Goal: Task Accomplishment & Management: Use online tool/utility

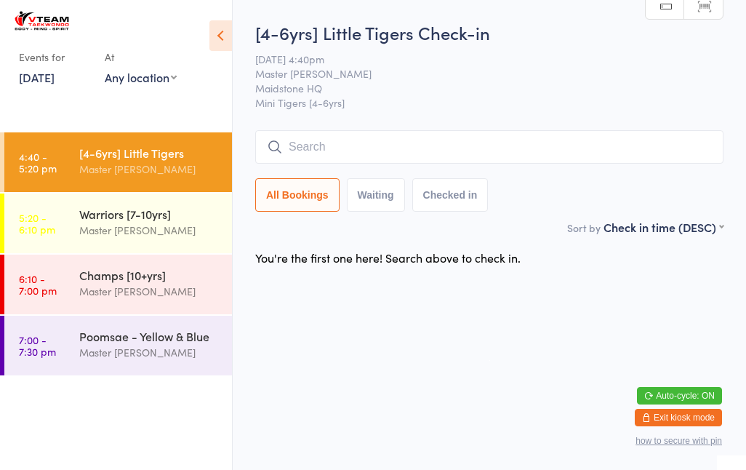
click at [341, 160] on input "search" at bounding box center [489, 146] width 469 height 33
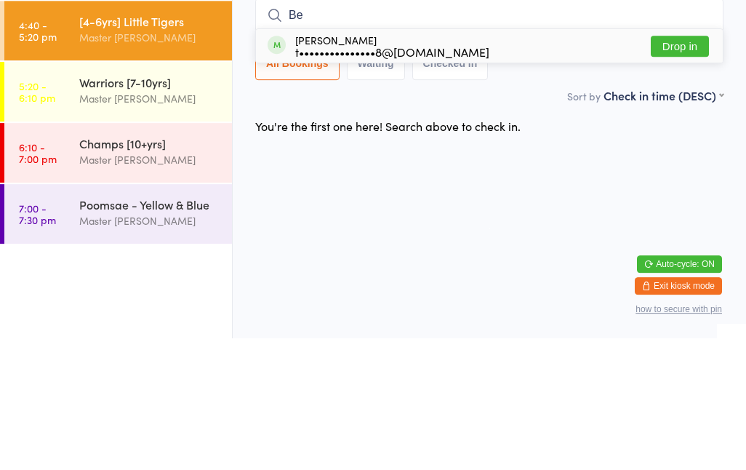
type input "Be"
click at [395, 166] on div "[PERSON_NAME] t•••••••••••••••8@[DOMAIN_NAME]" at bounding box center [392, 177] width 194 height 23
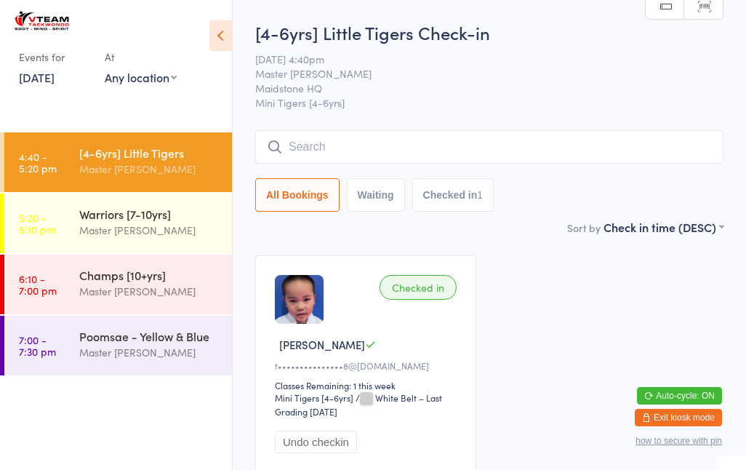
click at [312, 150] on input "search" at bounding box center [489, 146] width 469 height 33
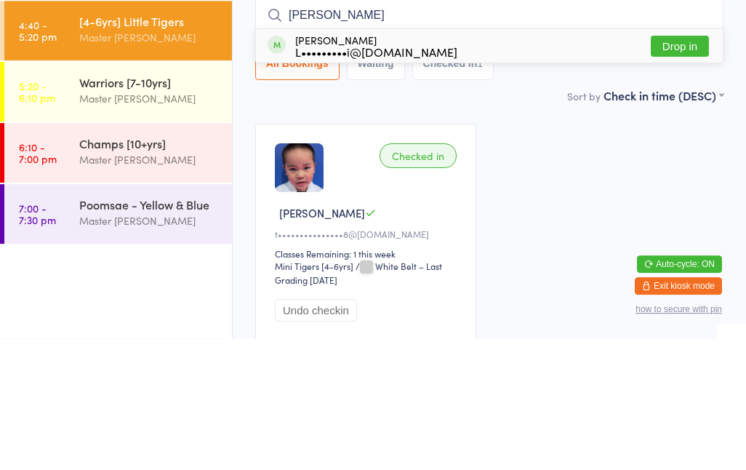
type input "[PERSON_NAME]"
click at [682, 167] on button "Drop in" at bounding box center [680, 177] width 58 height 21
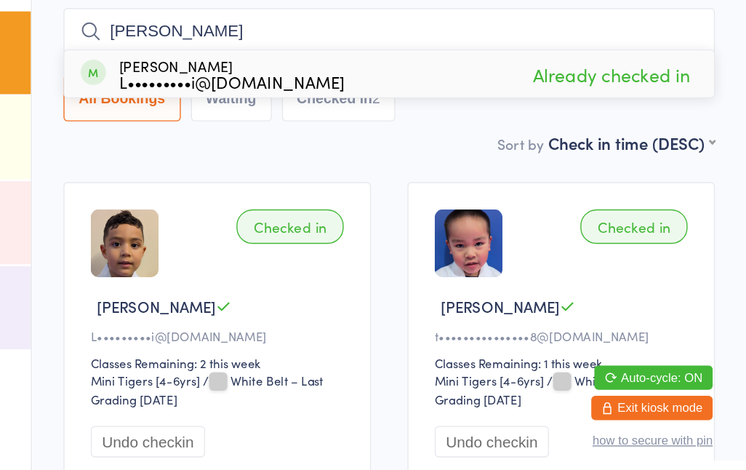
type input "[PERSON_NAME]"
click at [589, 165] on span "Already checked in" at bounding box center [649, 177] width 120 height 25
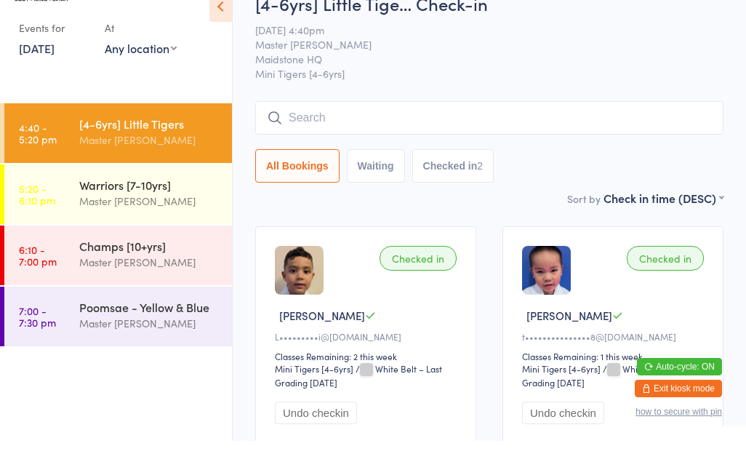
click at [359, 130] on input "search" at bounding box center [489, 146] width 469 height 33
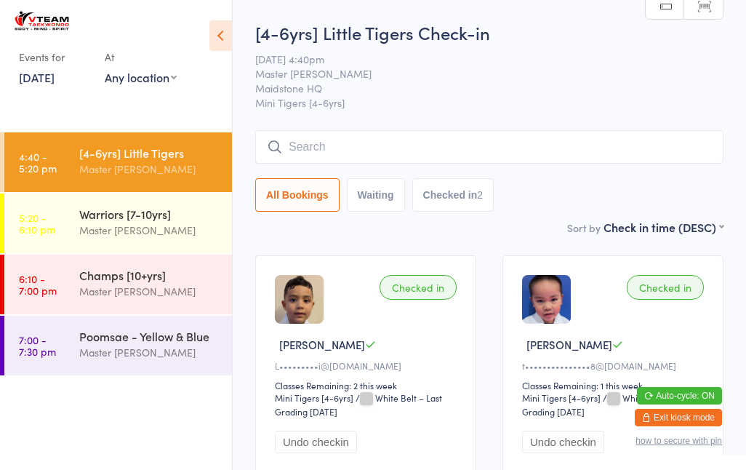
click at [373, 152] on input "search" at bounding box center [489, 146] width 469 height 33
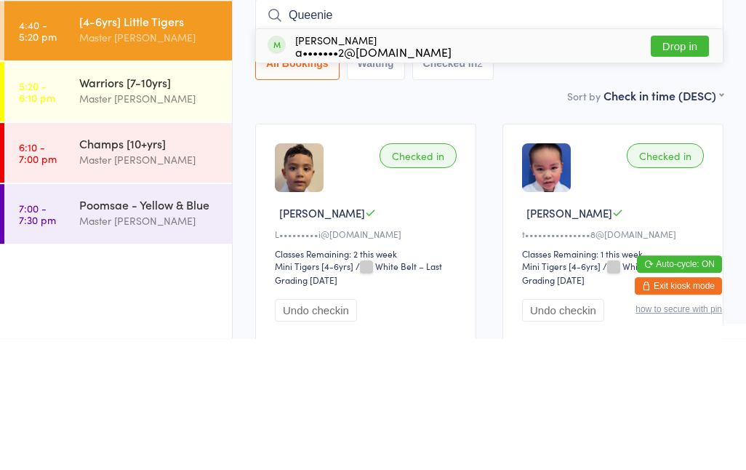
type input "Queenie"
click at [684, 167] on button "Drop in" at bounding box center [680, 177] width 58 height 21
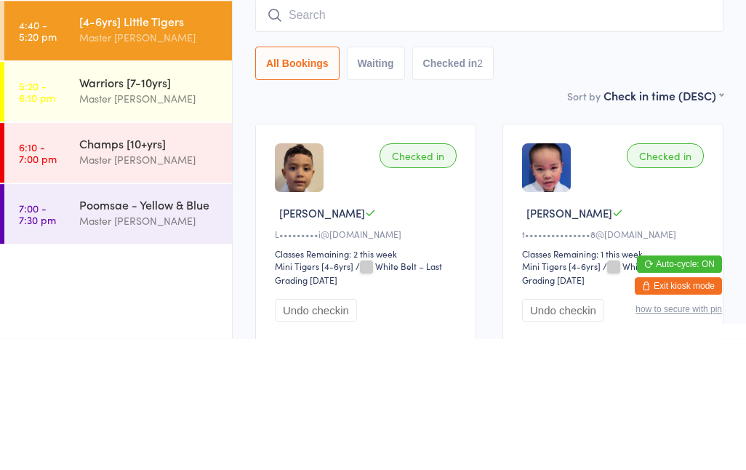
scroll to position [123, 0]
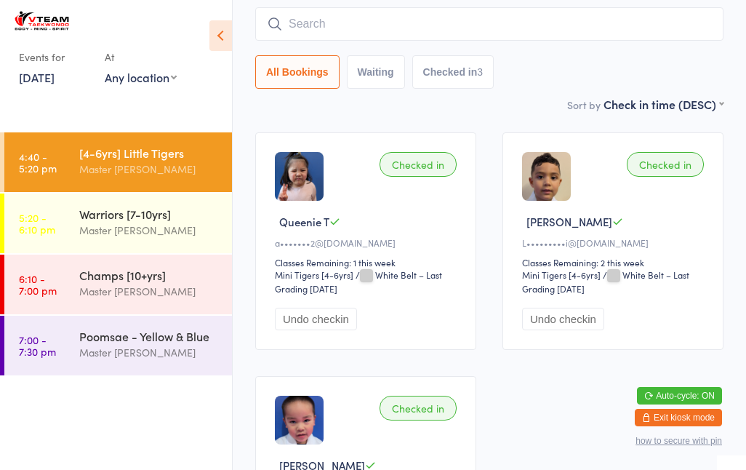
click at [324, 23] on input "search" at bounding box center [489, 23] width 469 height 33
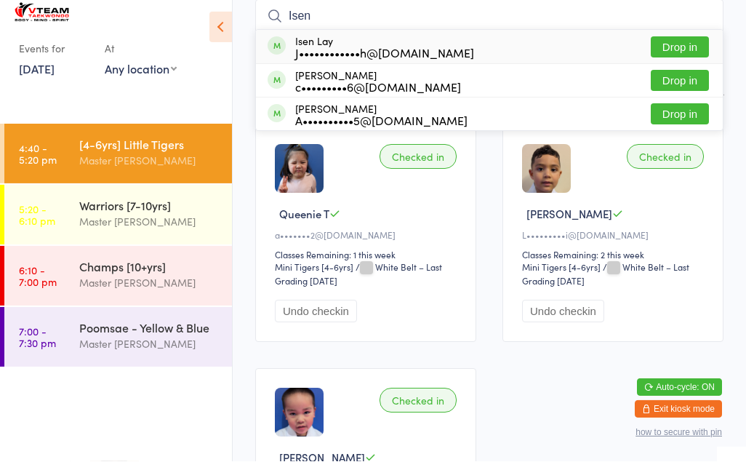
type input "Isen"
click at [703, 45] on button "Drop in" at bounding box center [680, 55] width 58 height 21
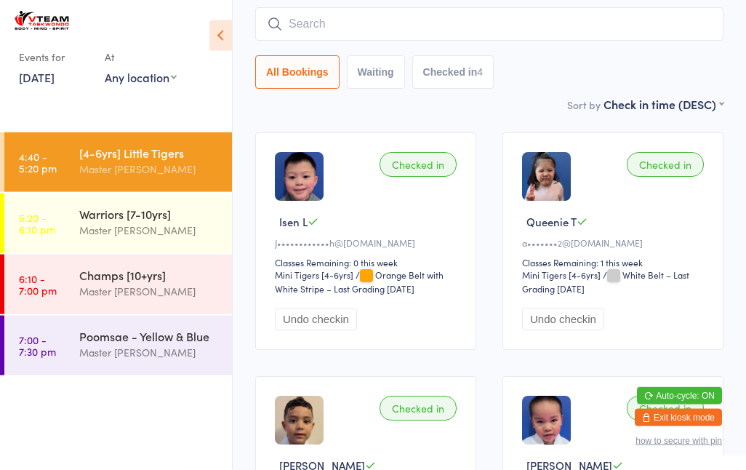
scroll to position [0, 0]
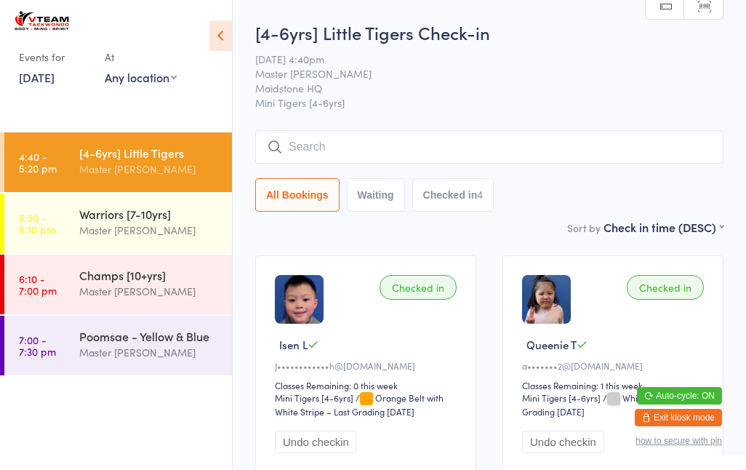
click at [417, 143] on input "search" at bounding box center [489, 146] width 469 height 33
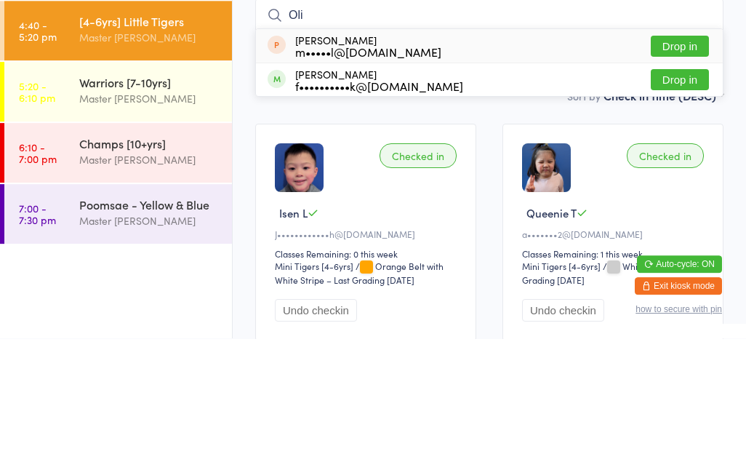
type input "Oli"
click at [687, 201] on button "Drop in" at bounding box center [680, 211] width 58 height 21
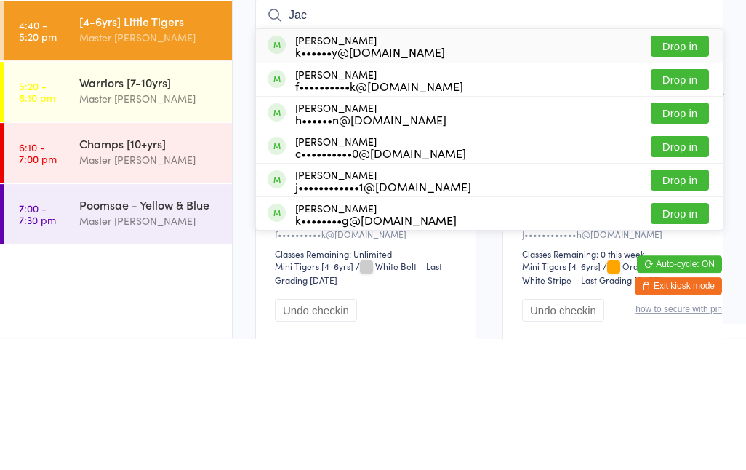
type input "Jac"
click at [685, 201] on button "Drop in" at bounding box center [680, 211] width 58 height 21
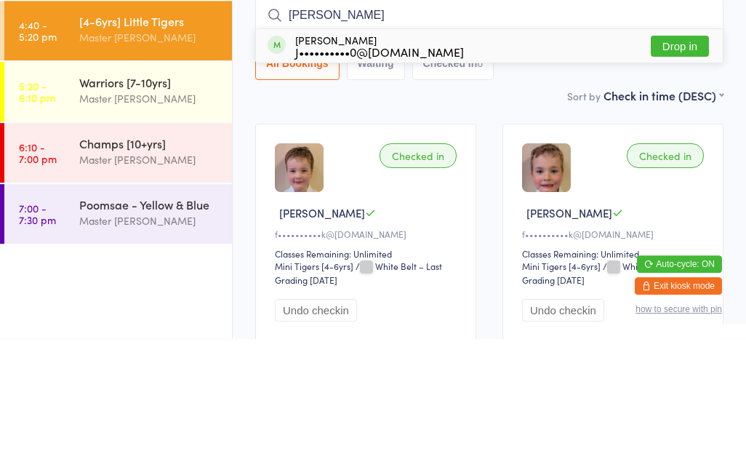
type input "[PERSON_NAME]"
click at [696, 167] on button "Drop in" at bounding box center [680, 177] width 58 height 21
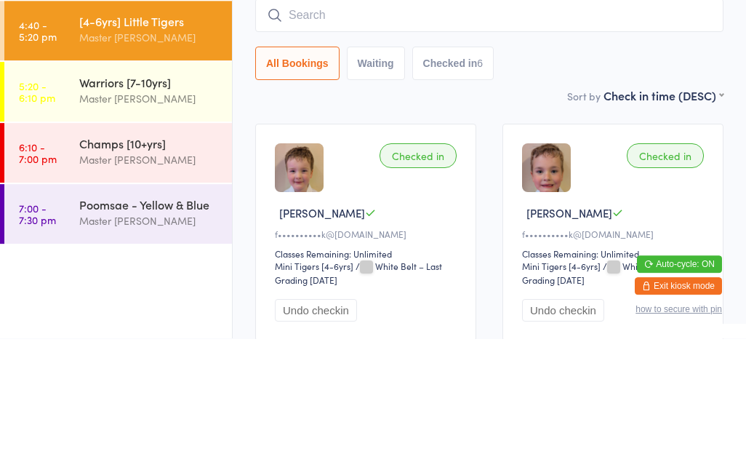
scroll to position [132, 0]
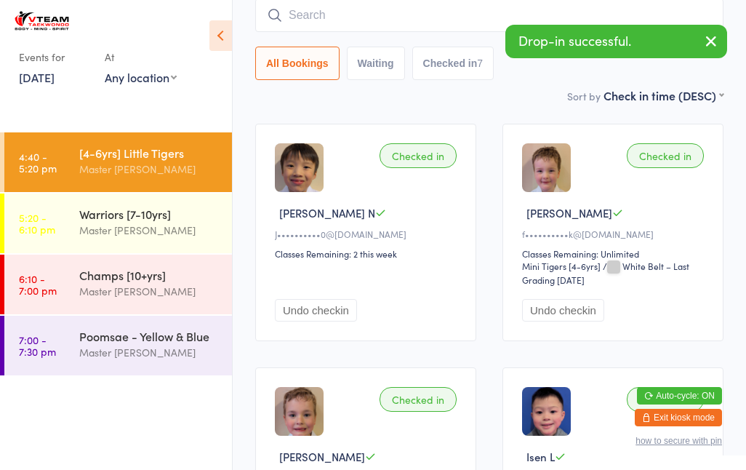
click at [421, 166] on div "Checked in" at bounding box center [418, 155] width 77 height 25
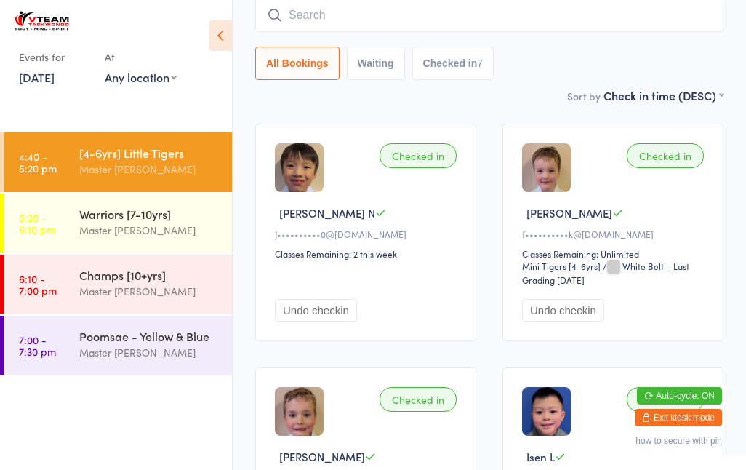
click at [127, 222] on div "Warriors [7-10yrs]" at bounding box center [149, 214] width 140 height 16
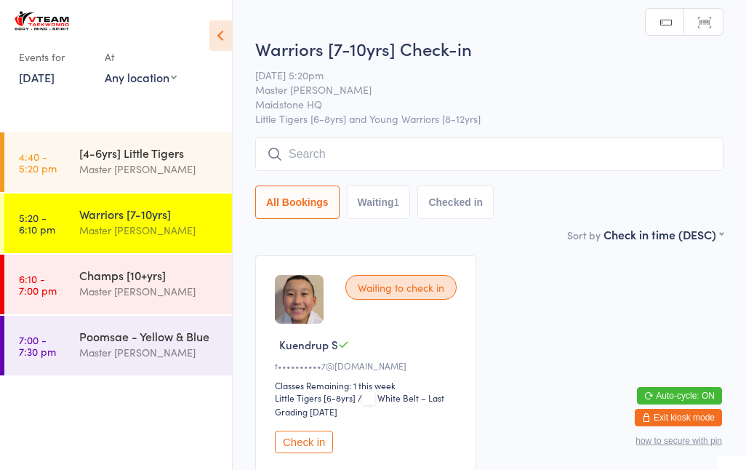
click at [357, 154] on input "search" at bounding box center [489, 154] width 469 height 33
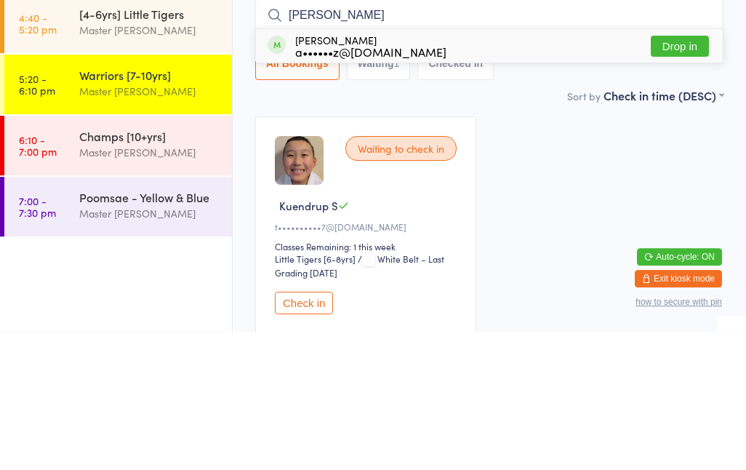
type input "[PERSON_NAME]"
click at [674, 175] on button "Drop in" at bounding box center [680, 185] width 58 height 21
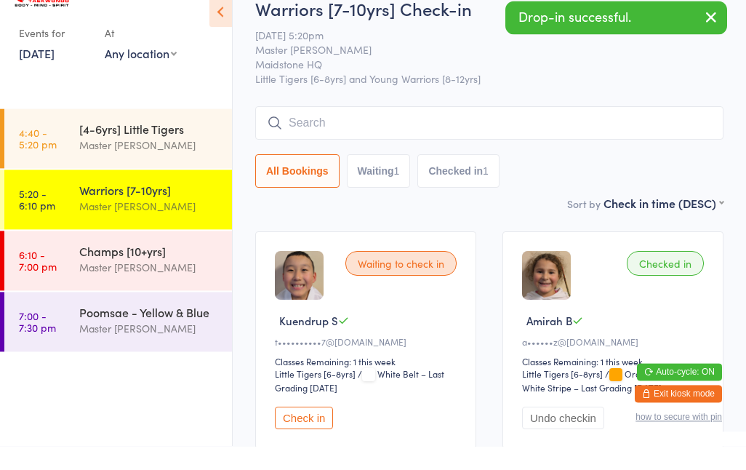
click at [136, 145] on div "[4-6yrs] Little Tigers" at bounding box center [149, 153] width 140 height 16
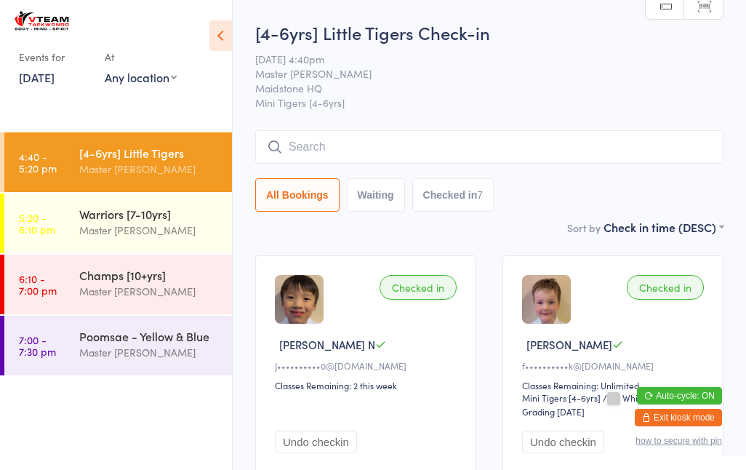
click at [63, 220] on link "5:20 - 6:10 pm Warriors [7-10yrs] Master [PERSON_NAME]" at bounding box center [118, 224] width 228 height 60
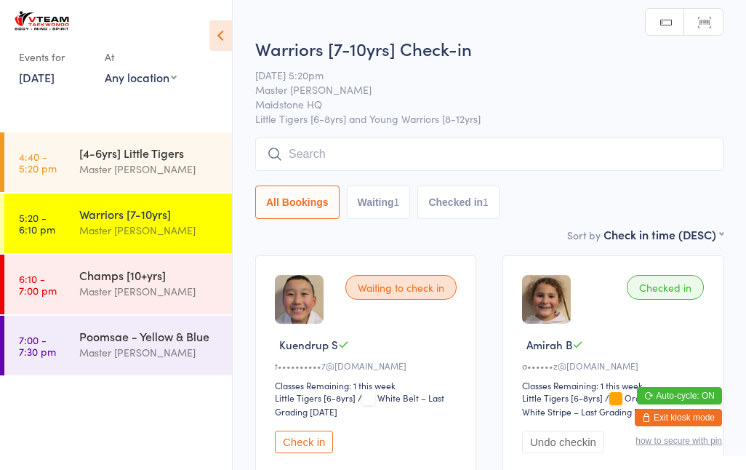
scroll to position [102, 0]
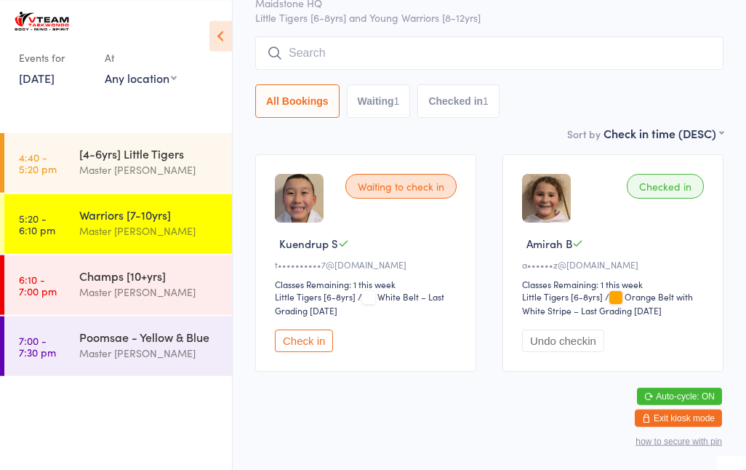
click at [561, 57] on input "search" at bounding box center [489, 52] width 469 height 33
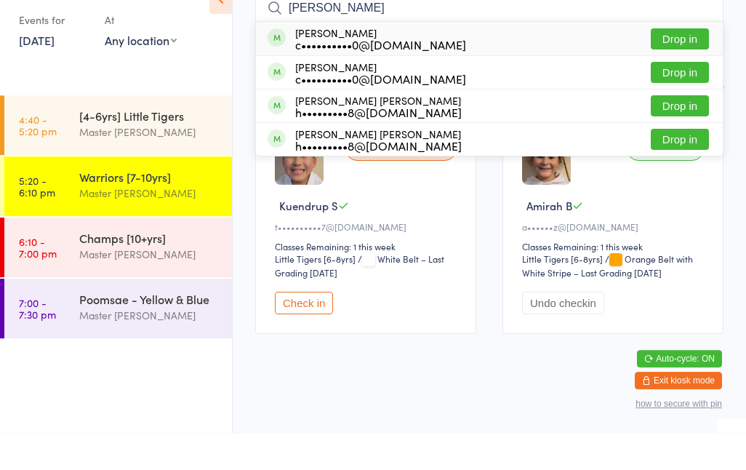
type input "[PERSON_NAME]"
click at [673, 99] on button "Drop in" at bounding box center [680, 109] width 58 height 21
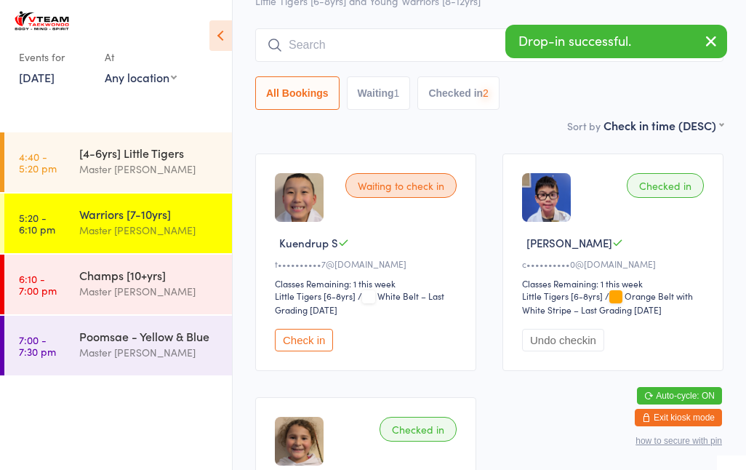
click at [419, 55] on input "search" at bounding box center [489, 44] width 469 height 33
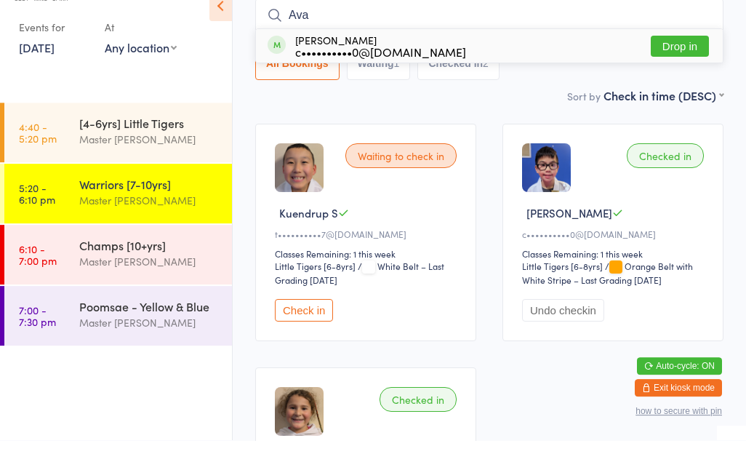
type input "Ava"
click at [682, 65] on button "Drop in" at bounding box center [680, 75] width 58 height 21
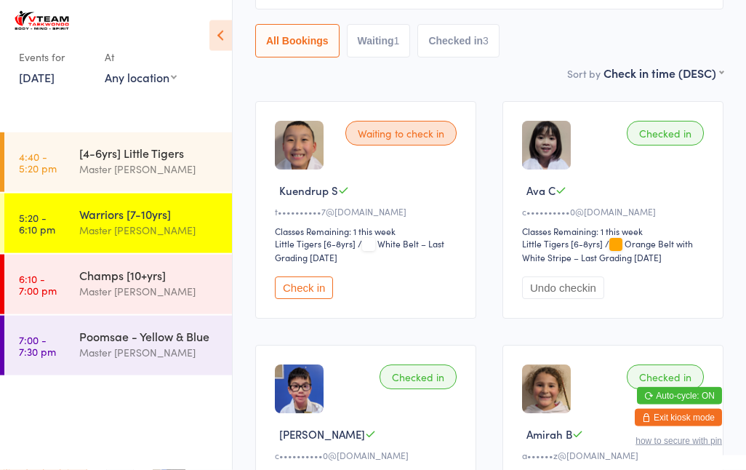
scroll to position [154, 0]
click at [159, 220] on div "Warriors [7-10yrs]" at bounding box center [149, 214] width 140 height 16
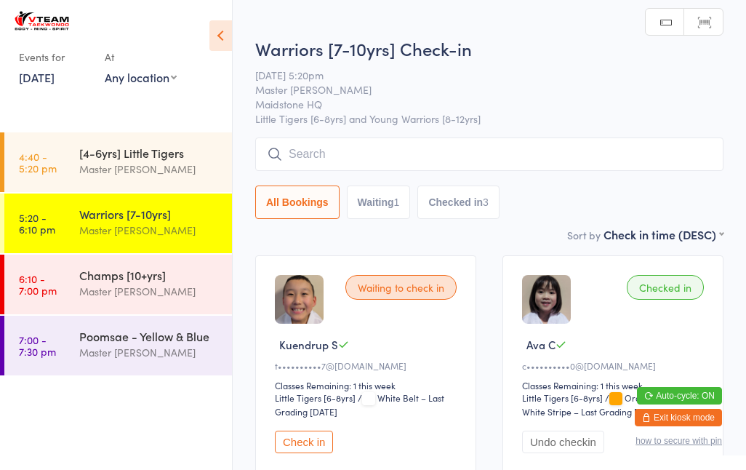
click at [415, 155] on input "search" at bounding box center [489, 154] width 469 height 33
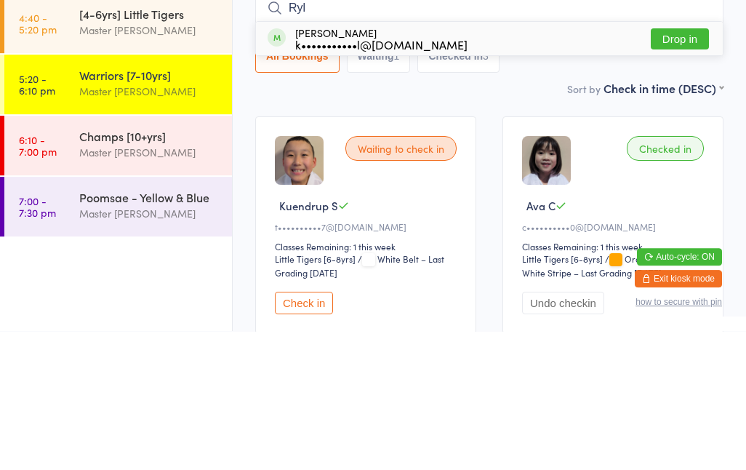
type input "Ryl"
click at [686, 167] on button "Drop in" at bounding box center [680, 177] width 58 height 21
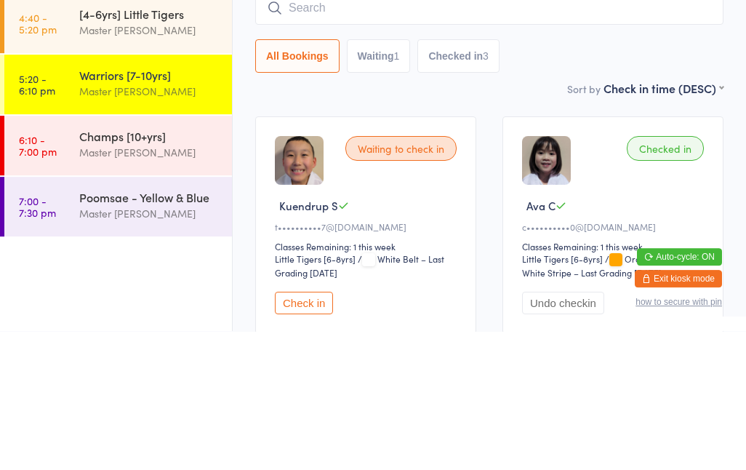
scroll to position [139, 0]
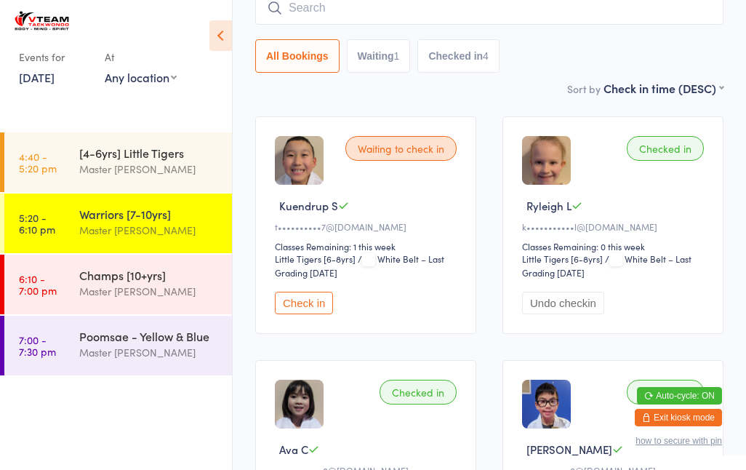
click at [178, 303] on div "Champs [10+yrs] Master [PERSON_NAME]" at bounding box center [155, 283] width 153 height 57
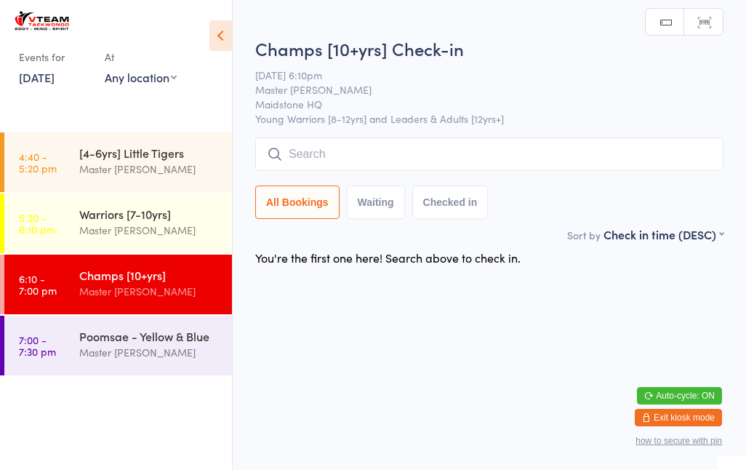
click at [109, 333] on div "Poomsae - Yellow & Blue" at bounding box center [149, 336] width 140 height 16
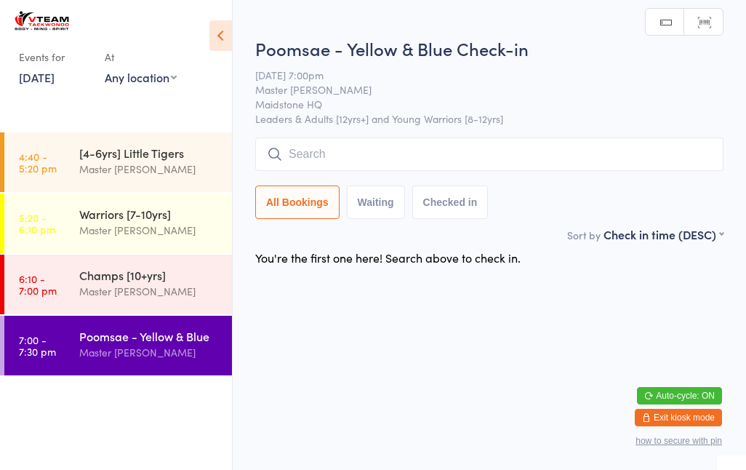
click at [55, 152] on time "4:40 - 5:20 pm" at bounding box center [38, 162] width 38 height 23
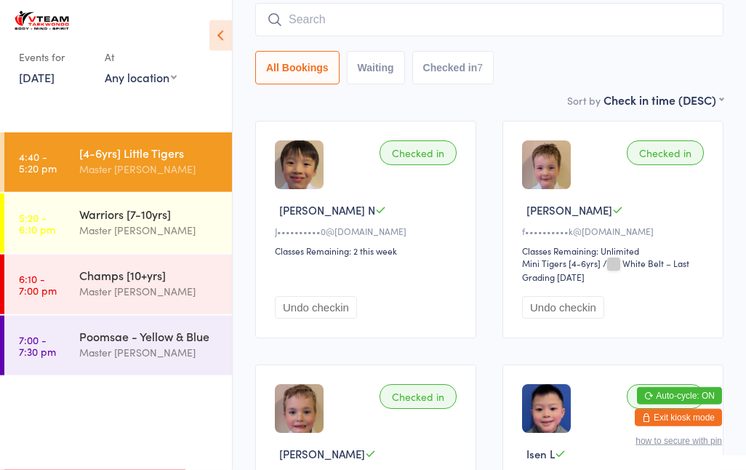
scroll to position [135, 0]
click at [36, 230] on time "5:20 - 6:10 pm" at bounding box center [37, 223] width 36 height 23
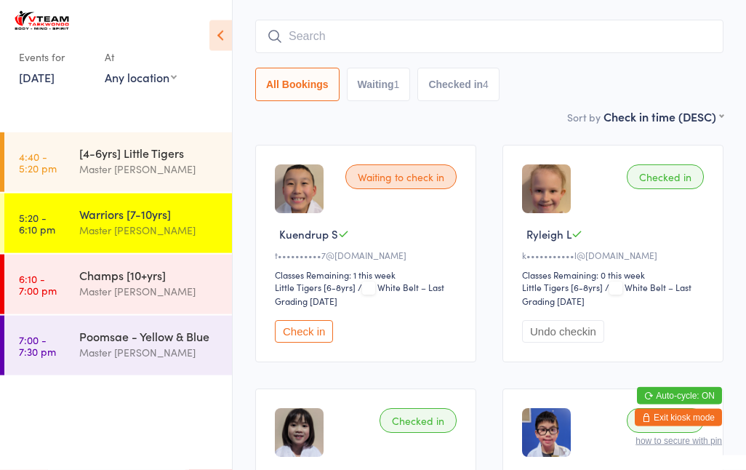
click at [394, 92] on button "Waiting 1" at bounding box center [379, 84] width 64 height 33
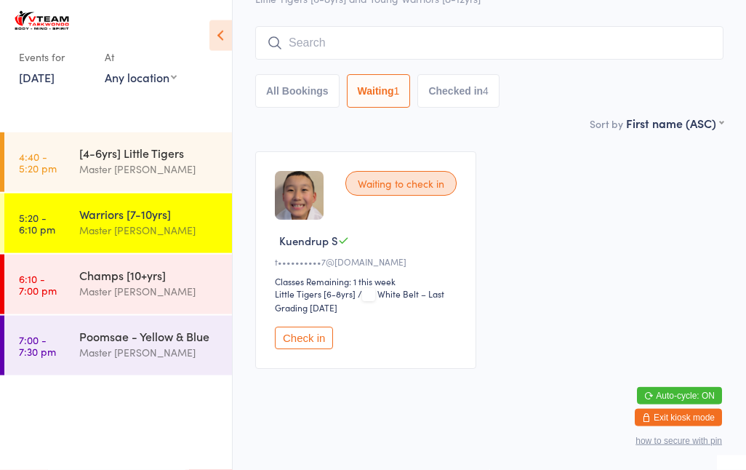
scroll to position [102, 0]
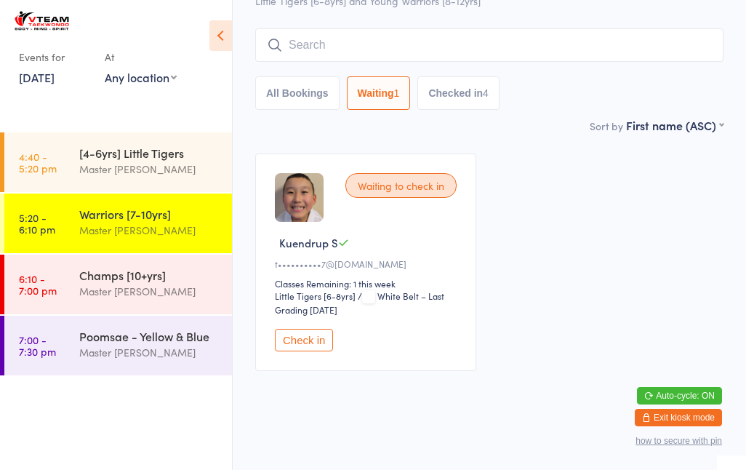
click at [311, 82] on button "All Bookings" at bounding box center [297, 92] width 84 height 33
select select "5"
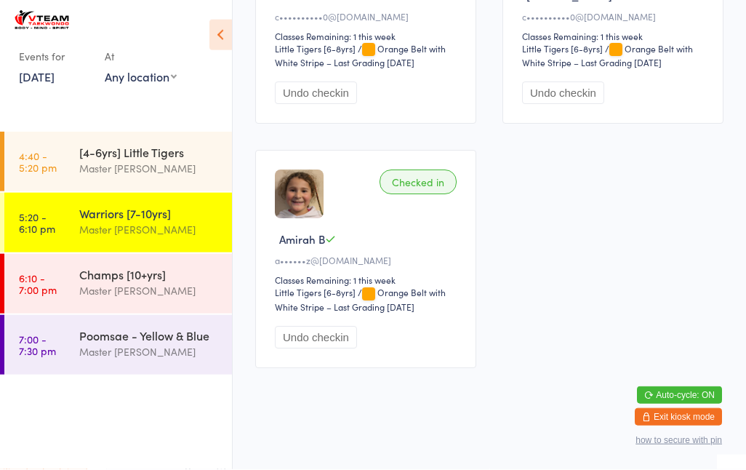
scroll to position [600, 0]
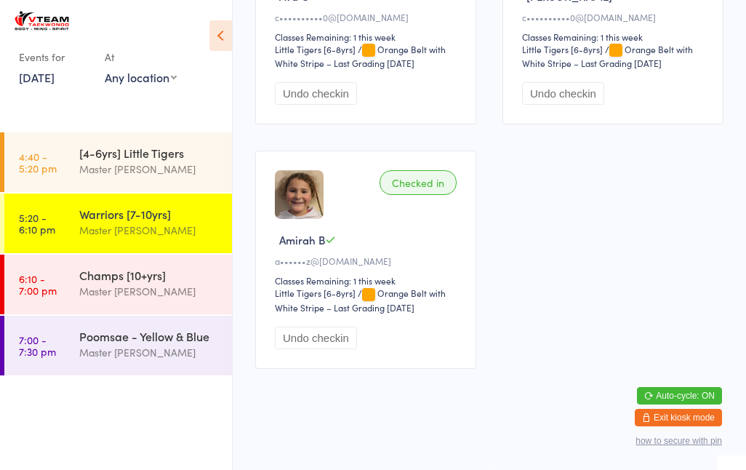
click at [154, 350] on div "Master [PERSON_NAME]" at bounding box center [149, 352] width 140 height 17
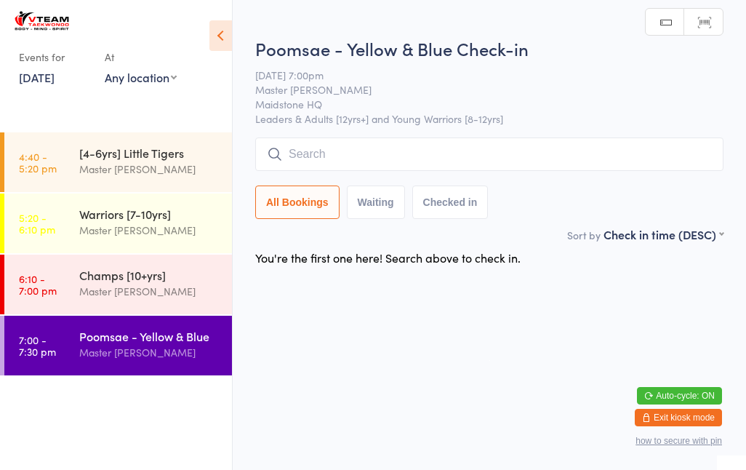
click at [543, 132] on div "Poomsae - Yellow & Blue Check-in [DATE] 7:00pm Master [PERSON_NAME] HQ Leaders …" at bounding box center [489, 131] width 469 height 190
click at [525, 165] on input "search" at bounding box center [489, 154] width 469 height 33
click at [689, 239] on select "First name (ASC) First name (DESC) Last name (ASC) Last name (DESC) Check in ti…" at bounding box center [664, 232] width 120 height 12
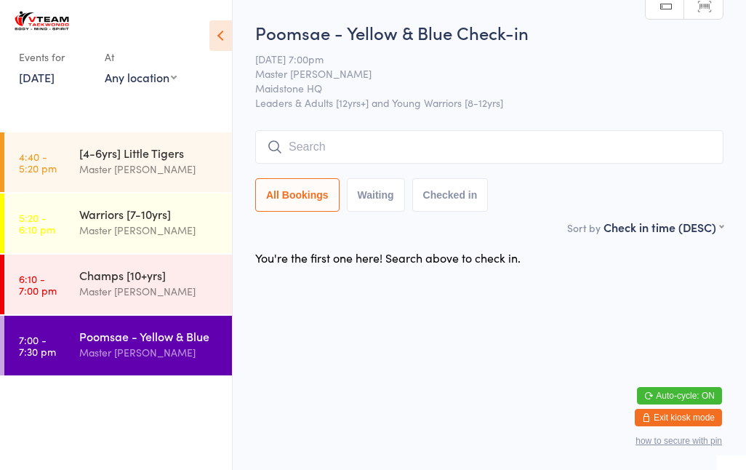
click at [188, 304] on div "Champs [10+yrs] Master [PERSON_NAME]" at bounding box center [155, 283] width 153 height 57
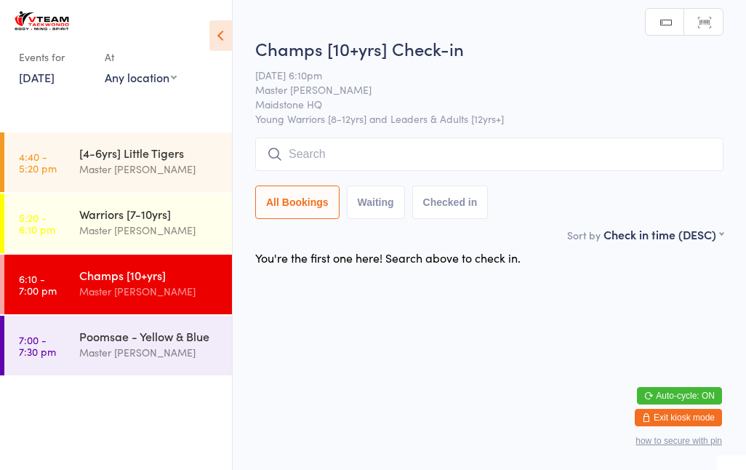
click at [180, 231] on div "Master [PERSON_NAME]" at bounding box center [149, 230] width 140 height 17
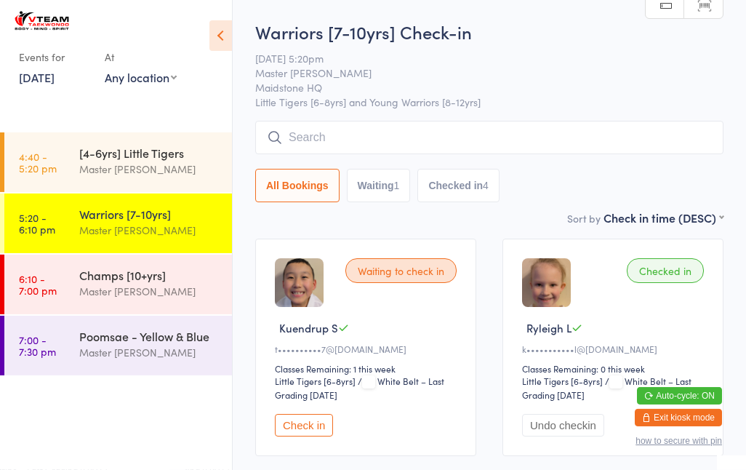
scroll to position [15, 0]
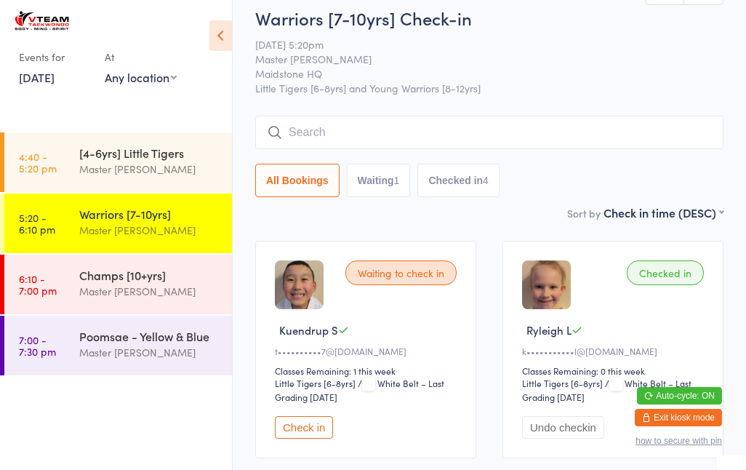
click at [394, 182] on button "Waiting 1" at bounding box center [379, 180] width 64 height 33
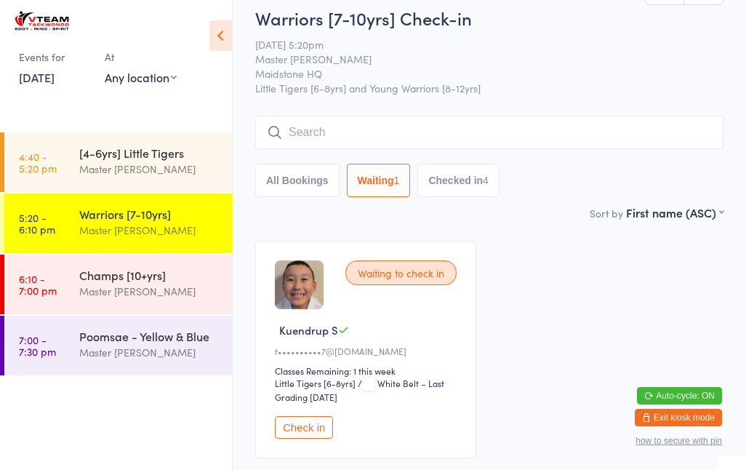
click at [473, 188] on button "Checked in 4" at bounding box center [459, 180] width 82 height 33
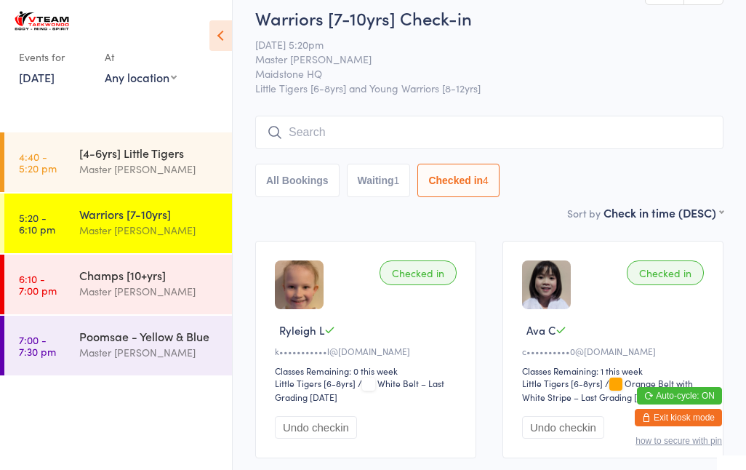
click at [316, 183] on button "All Bookings" at bounding box center [297, 180] width 84 height 33
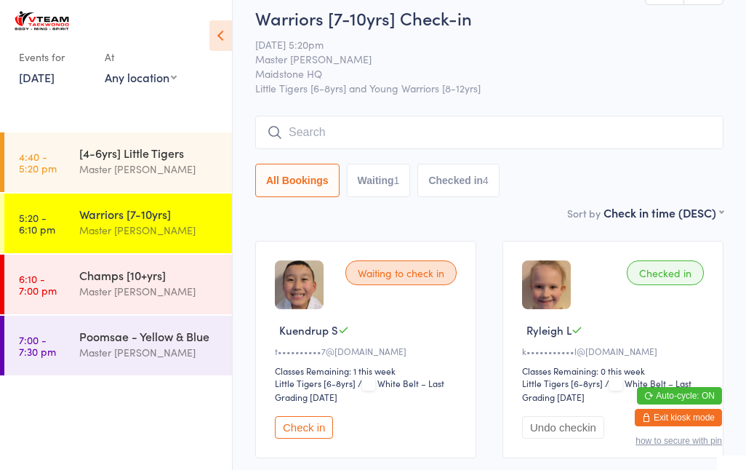
click at [374, 189] on button "Waiting 1" at bounding box center [379, 180] width 64 height 33
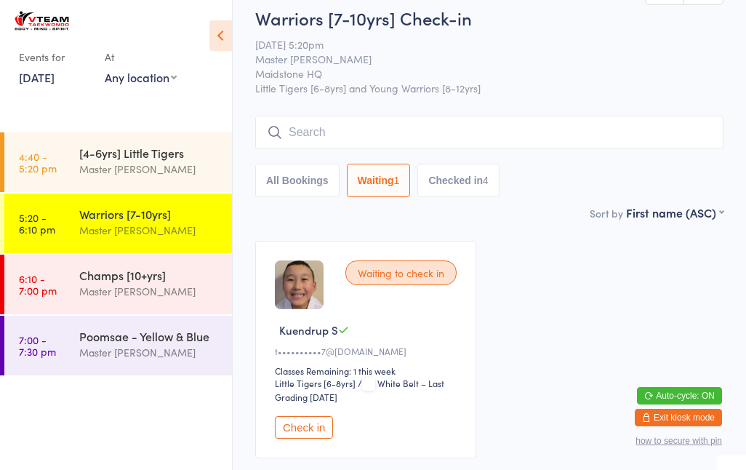
click at [268, 194] on button "All Bookings" at bounding box center [297, 180] width 84 height 33
select select "5"
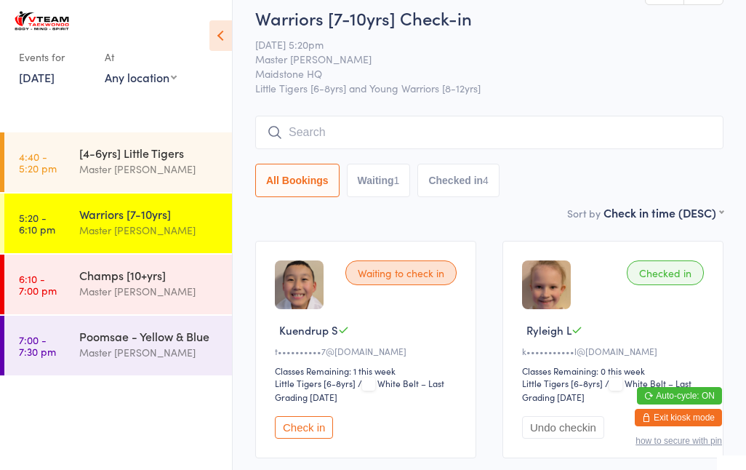
click at [312, 143] on input "search" at bounding box center [489, 132] width 469 height 33
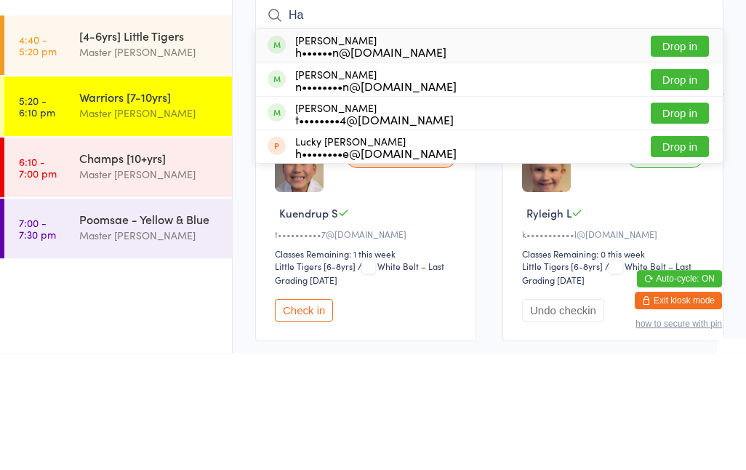
type input "Ha"
click at [351, 163] on div "h••••••n@[DOMAIN_NAME]" at bounding box center [370, 169] width 151 height 12
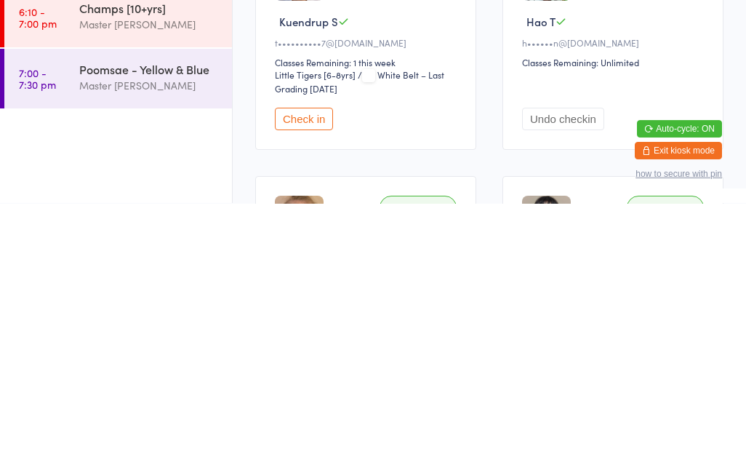
scroll to position [58, 0]
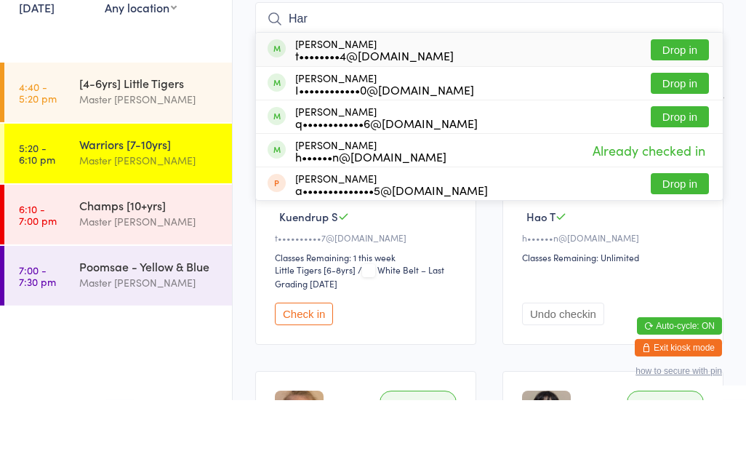
type input "Har"
click at [363, 119] on div "t••••••••4@[DOMAIN_NAME]" at bounding box center [374, 125] width 159 height 12
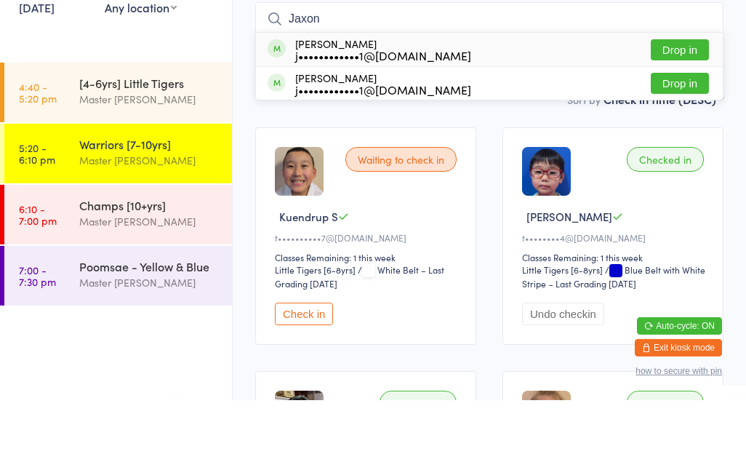
type input "Jaxon"
click at [687, 109] on button "Drop in" at bounding box center [680, 119] width 58 height 21
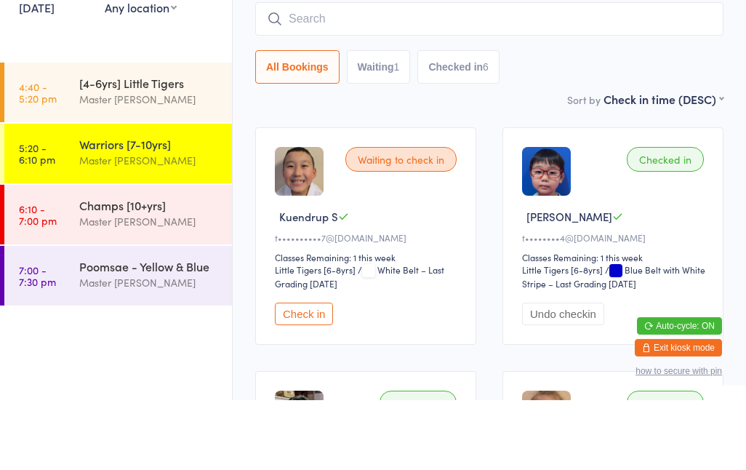
scroll to position [129, 0]
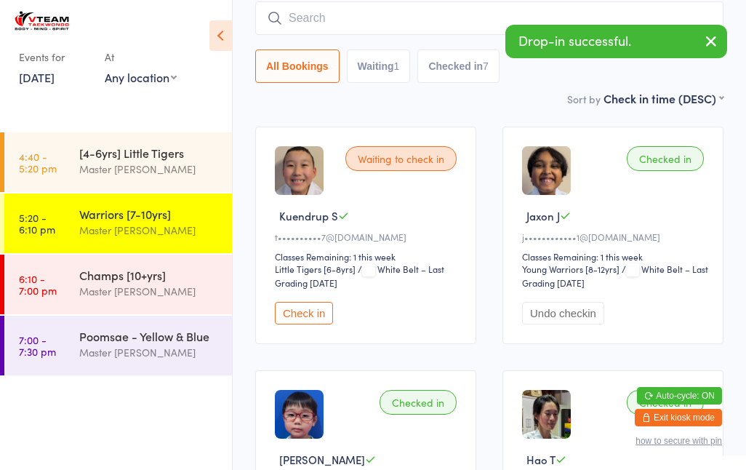
click at [417, 7] on input "search" at bounding box center [489, 17] width 469 height 33
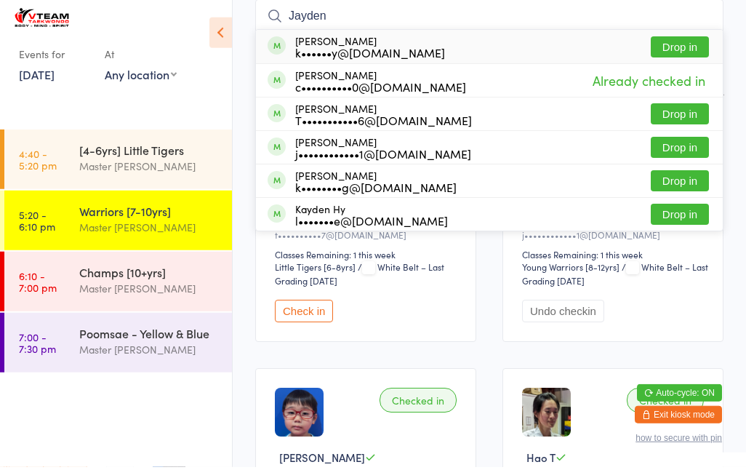
type input "Jayden"
click at [521, 141] on div "[PERSON_NAME] j••••••••••••1@[DOMAIN_NAME] Drop in" at bounding box center [489, 150] width 467 height 33
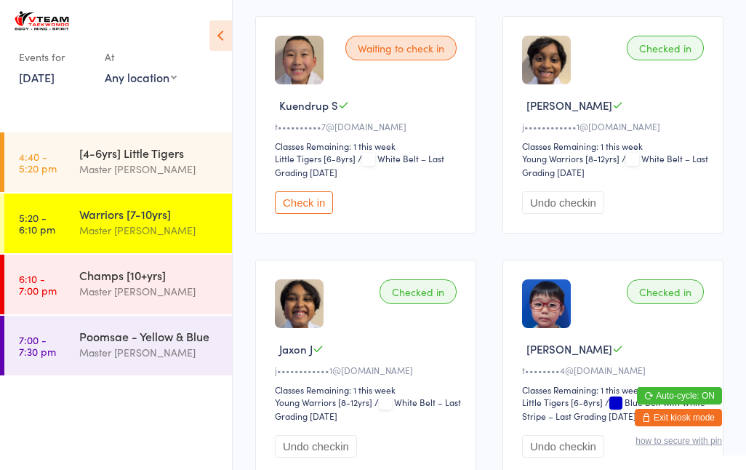
scroll to position [239, 0]
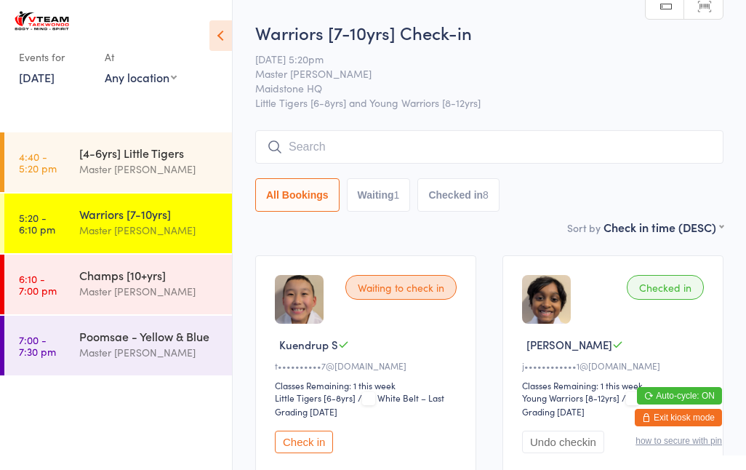
click at [333, 141] on input "search" at bounding box center [489, 146] width 469 height 33
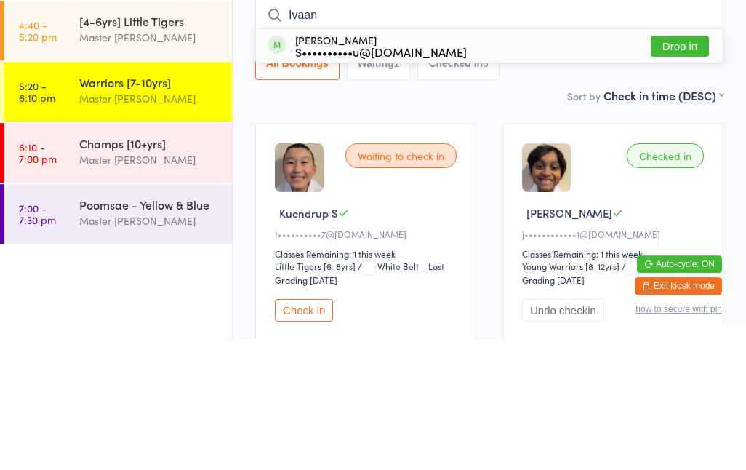
type input "Ivaan"
click at [411, 166] on div "[PERSON_NAME] S••••••••••u@[DOMAIN_NAME]" at bounding box center [381, 177] width 172 height 23
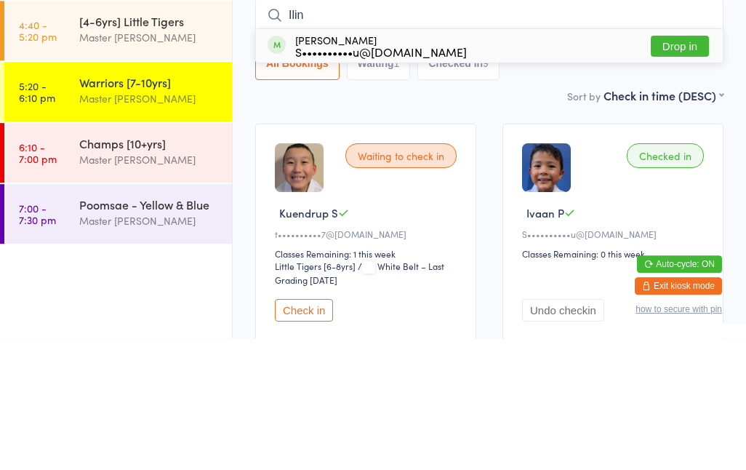
type input "Ilin"
click at [687, 167] on button "Drop in" at bounding box center [680, 177] width 58 height 21
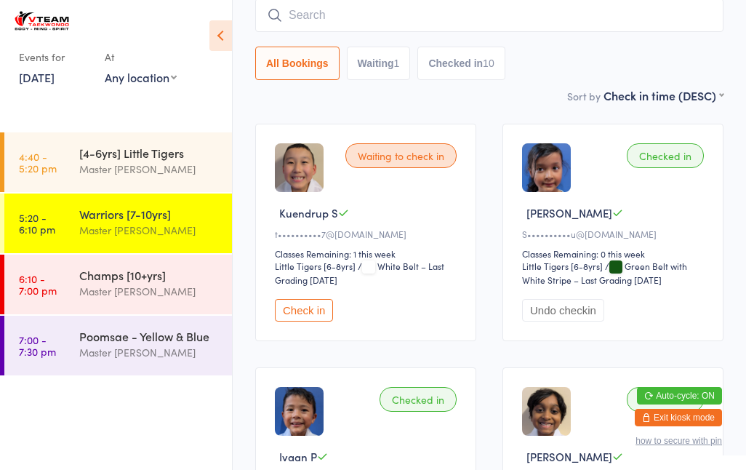
click at [425, 21] on input "search" at bounding box center [489, 15] width 469 height 33
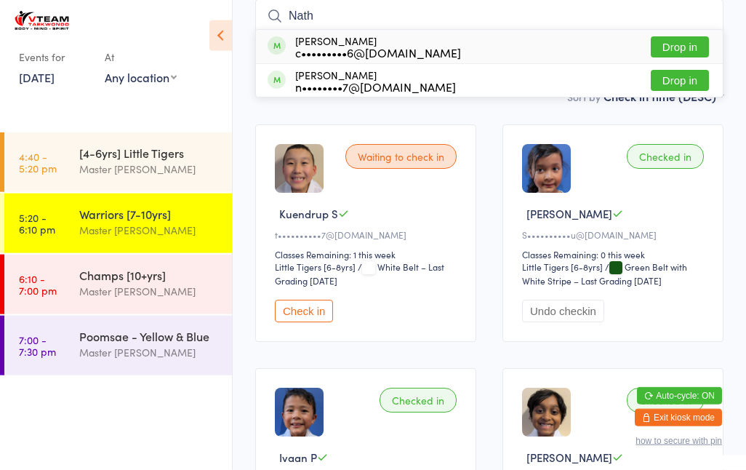
type input "Nath"
click at [672, 87] on button "Drop in" at bounding box center [680, 80] width 58 height 21
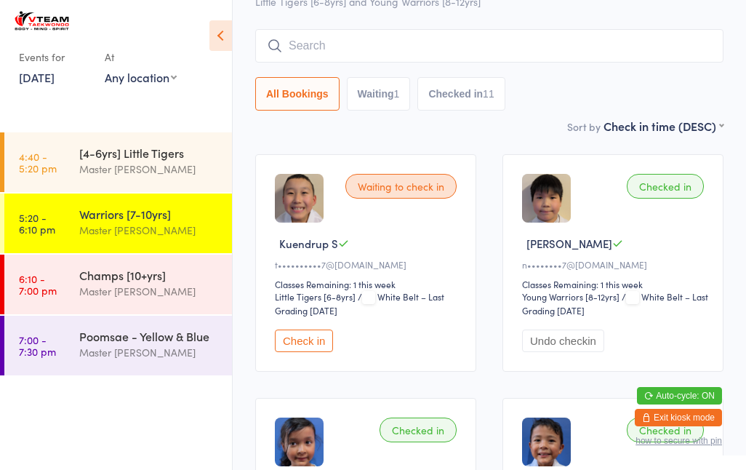
scroll to position [101, 0]
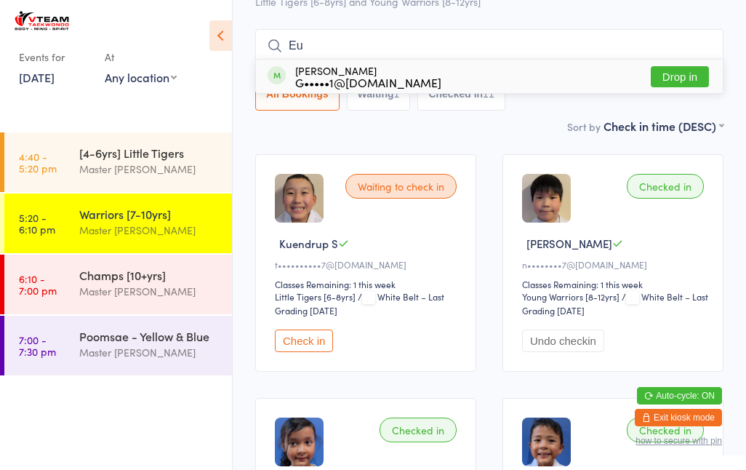
type input "Eu"
click at [677, 75] on button "Drop in" at bounding box center [680, 76] width 58 height 21
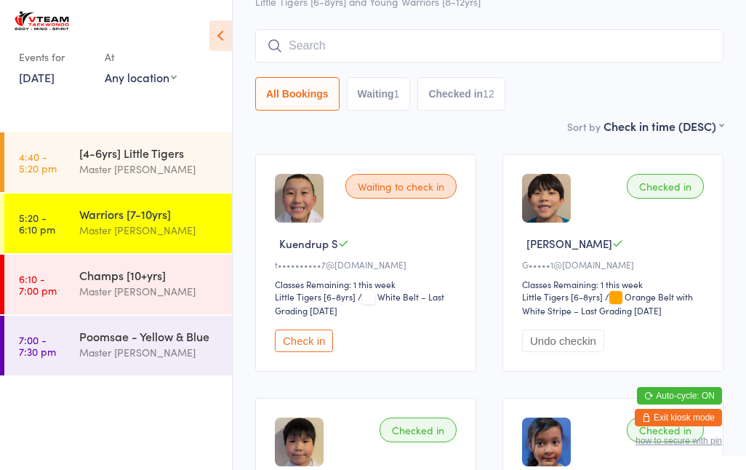
scroll to position [99, 0]
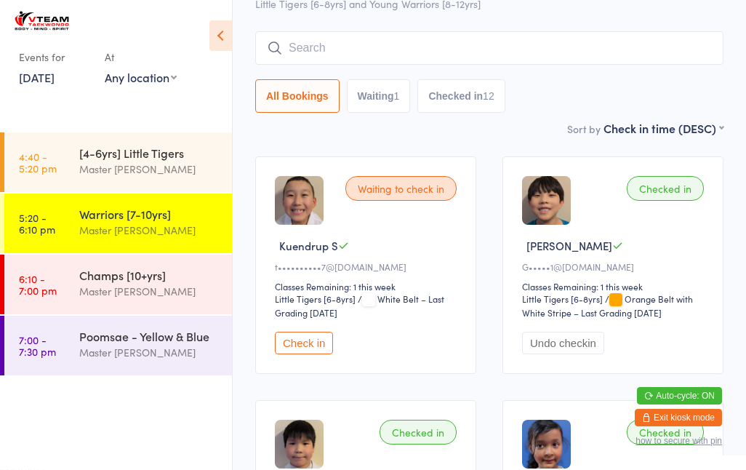
click at [98, 265] on div "Champs [10+yrs] Master [PERSON_NAME]" at bounding box center [155, 283] width 153 height 57
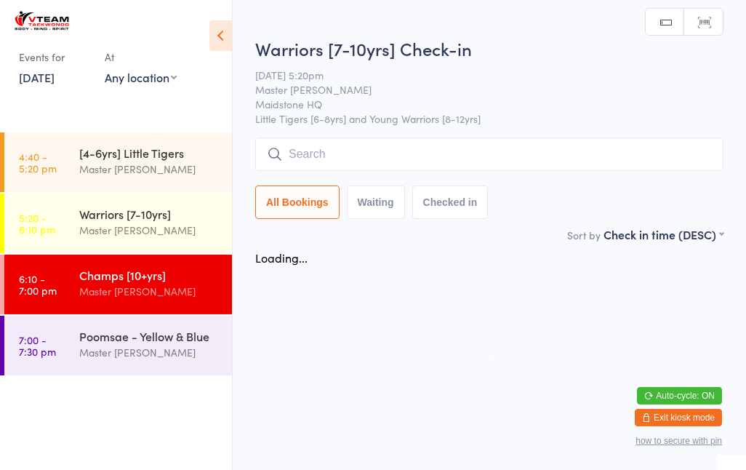
scroll to position [0, 0]
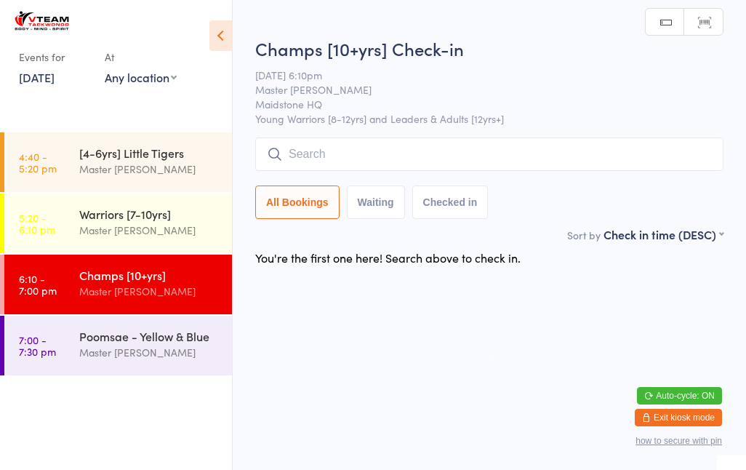
click at [78, 343] on link "7:00 - 7:30 pm Poomsae - Yellow & Blue Master [PERSON_NAME]" at bounding box center [118, 346] width 228 height 60
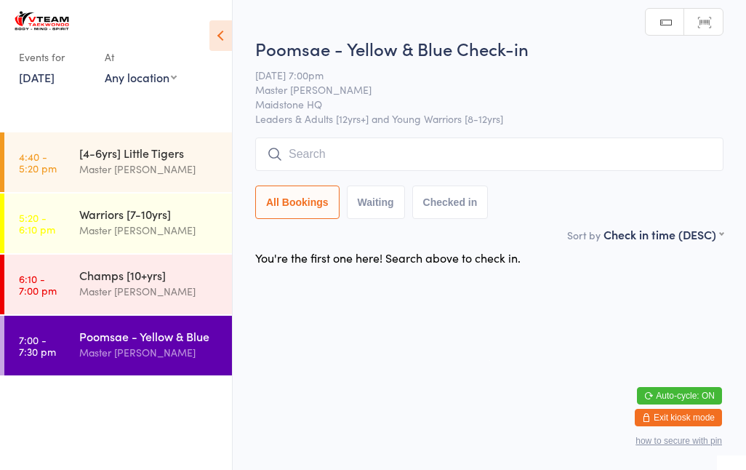
click at [80, 161] on div "[4-6yrs] Little Tigers" at bounding box center [149, 153] width 140 height 16
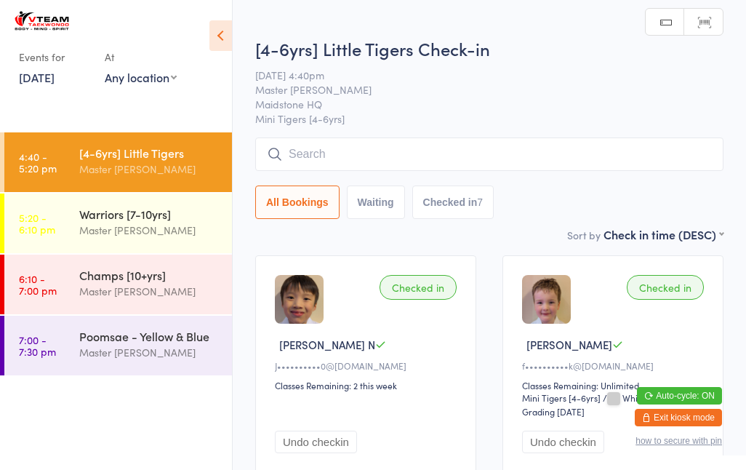
click at [86, 267] on div "Champs [10+yrs]" at bounding box center [149, 275] width 140 height 16
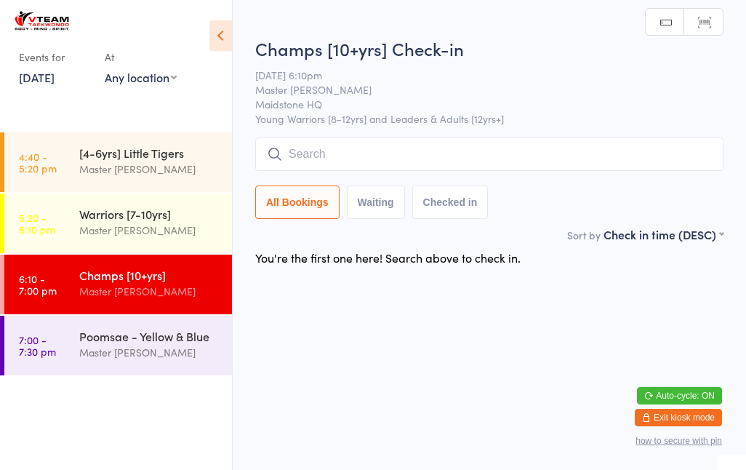
click at [124, 133] on div "[4-6yrs] Little Tigers Master [PERSON_NAME]" at bounding box center [155, 160] width 153 height 57
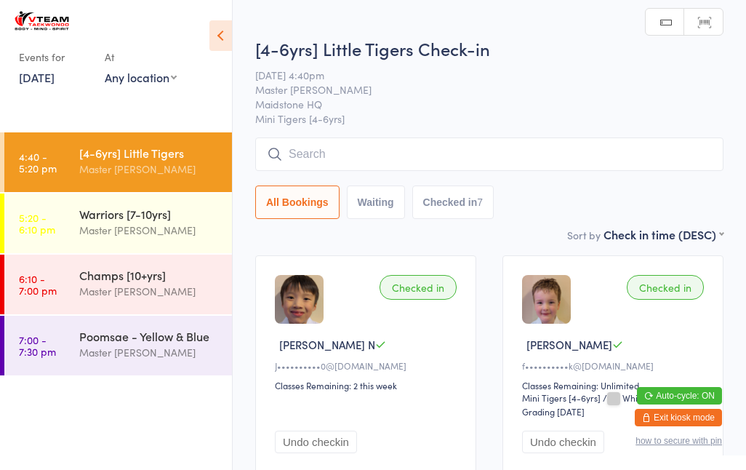
click at [97, 213] on div "Warriors [7-10yrs]" at bounding box center [149, 214] width 140 height 16
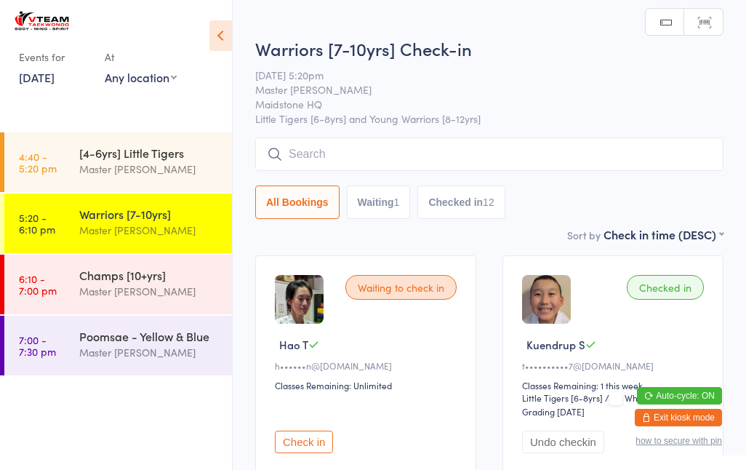
click at [63, 143] on link "4:40 - 5:20 pm [4-6yrs] Little Tigers Master [PERSON_NAME]" at bounding box center [118, 162] width 228 height 60
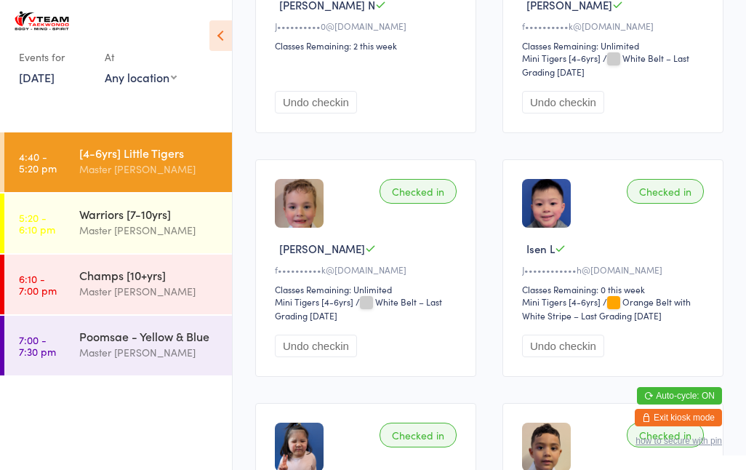
scroll to position [346, 0]
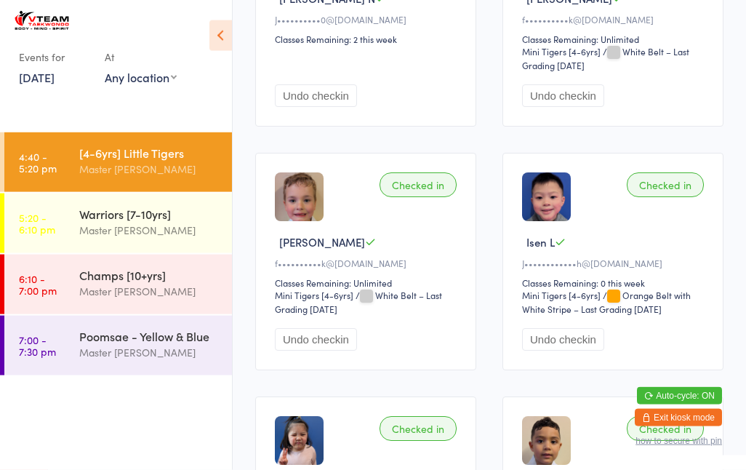
click at [56, 223] on link "5:20 - 6:10 pm Warriors [7-10yrs] Master [PERSON_NAME]" at bounding box center [118, 224] width 228 height 60
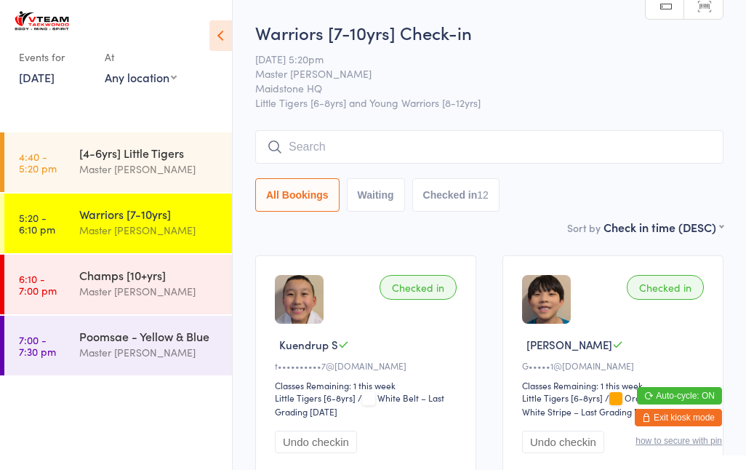
click at [163, 151] on div "[4-6yrs] Little Tigers" at bounding box center [149, 153] width 140 height 16
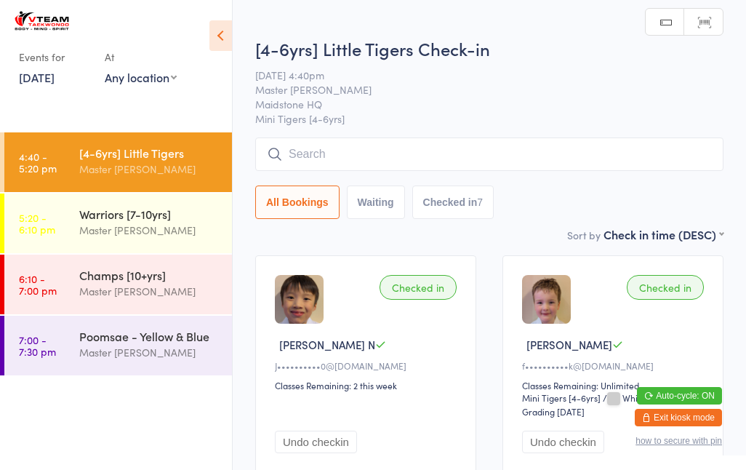
click at [177, 213] on div "Warriors [7-10yrs]" at bounding box center [149, 214] width 140 height 16
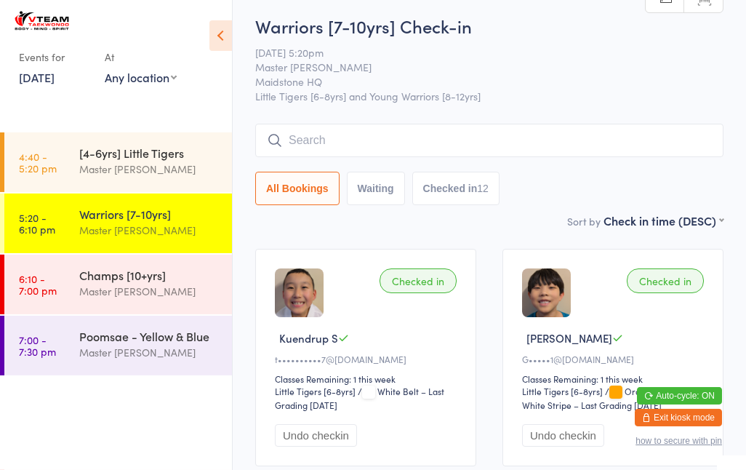
scroll to position [7, 0]
click at [146, 292] on div "Master [PERSON_NAME]" at bounding box center [149, 291] width 140 height 17
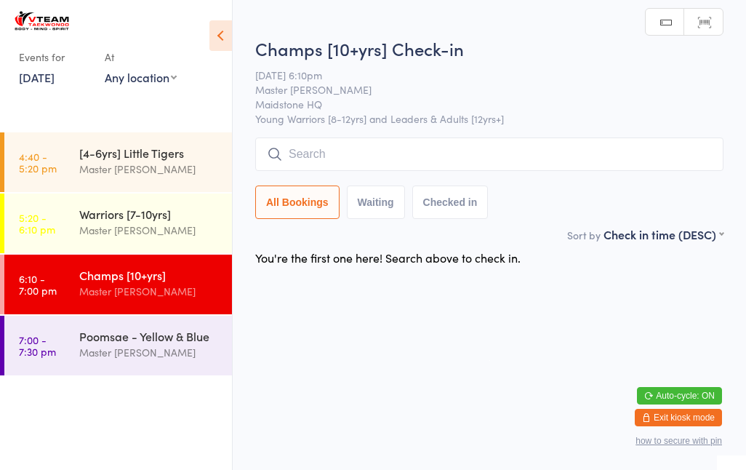
click at [60, 218] on link "5:20 - 6:10 pm Warriors [7-10yrs] Master [PERSON_NAME]" at bounding box center [118, 224] width 228 height 60
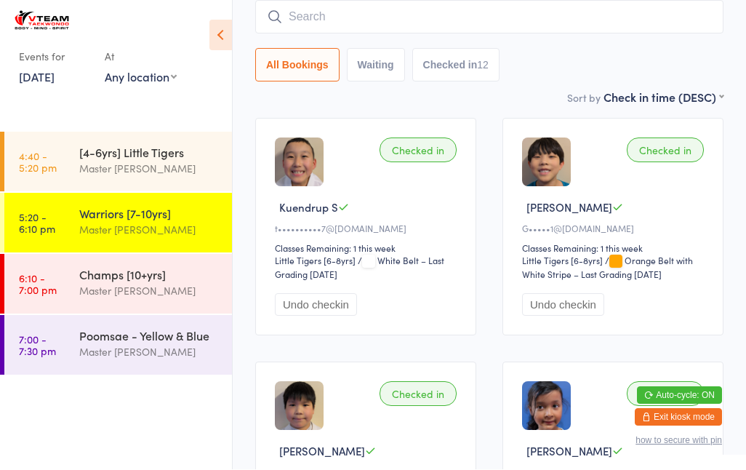
scroll to position [137, 0]
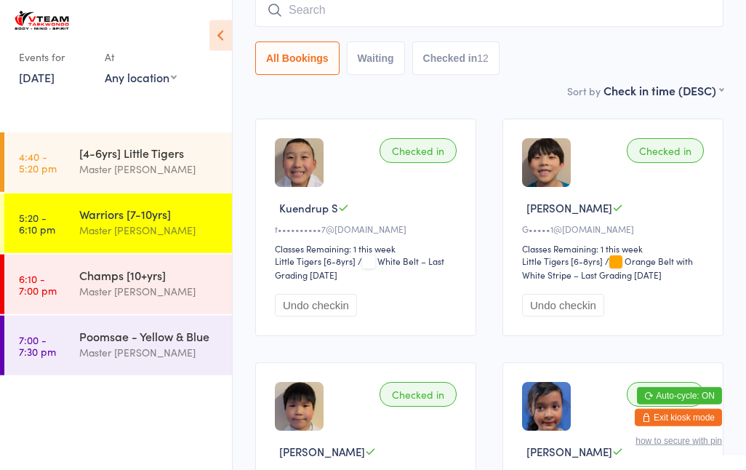
click at [111, 275] on div "Champs [10+yrs]" at bounding box center [149, 275] width 140 height 16
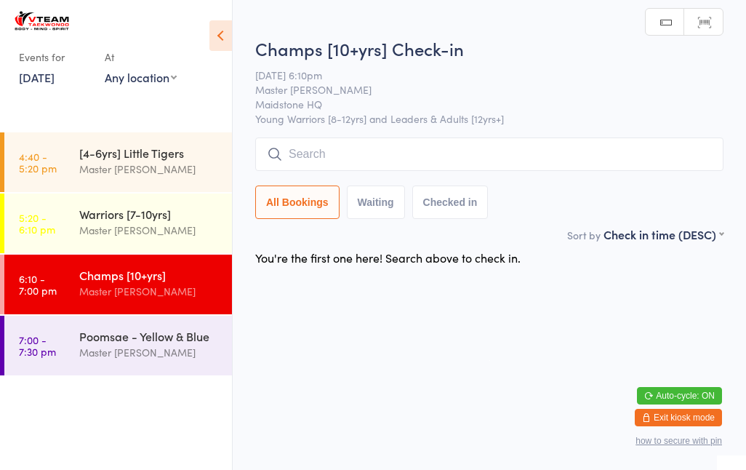
click at [107, 231] on div "Master [PERSON_NAME]" at bounding box center [149, 230] width 140 height 17
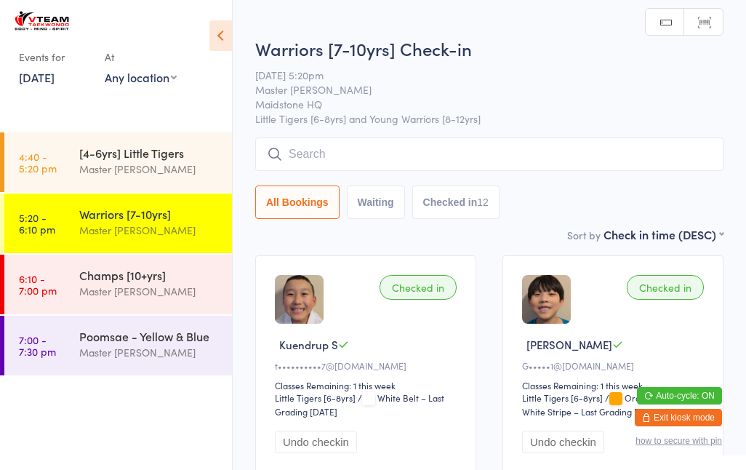
click at [108, 290] on div "Master [PERSON_NAME]" at bounding box center [149, 291] width 140 height 17
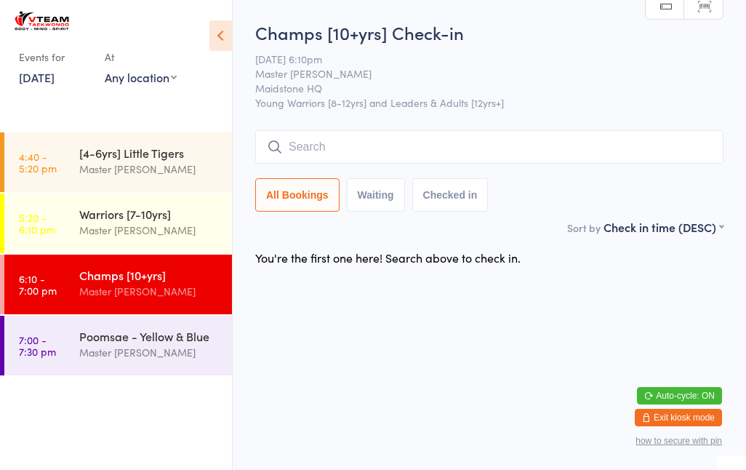
click at [330, 146] on input "search" at bounding box center [489, 146] width 469 height 33
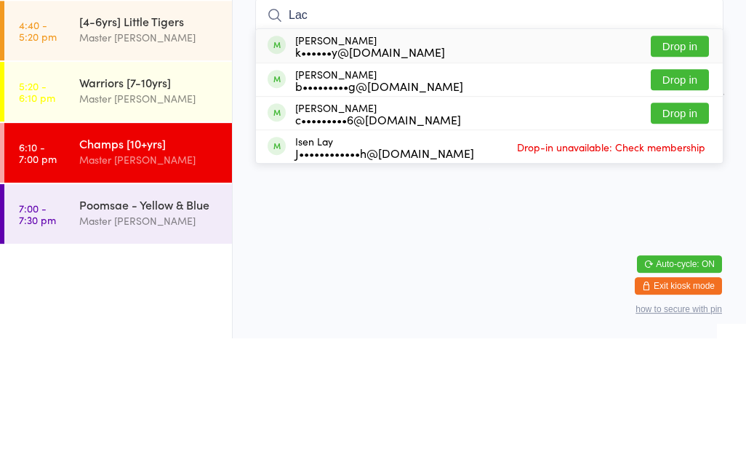
type input "Lac"
click at [311, 178] on div "k••••••y@[DOMAIN_NAME]" at bounding box center [370, 184] width 150 height 12
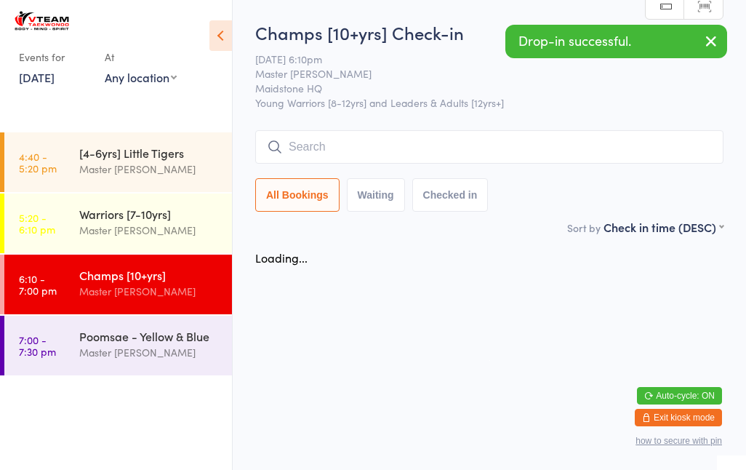
click at [317, 132] on input "search" at bounding box center [489, 146] width 469 height 33
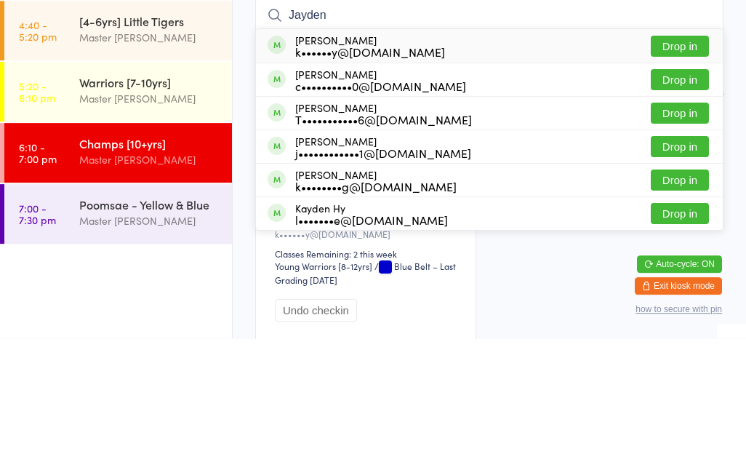
type input "Jayden"
click at [315, 166] on div "[PERSON_NAME] Ky k••••••y@[DOMAIN_NAME]" at bounding box center [370, 177] width 150 height 23
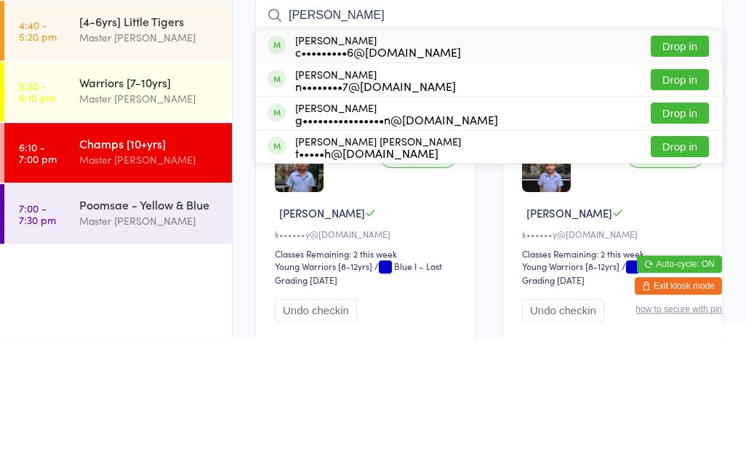
type input "[PERSON_NAME]"
click at [681, 167] on button "Drop in" at bounding box center [680, 177] width 58 height 21
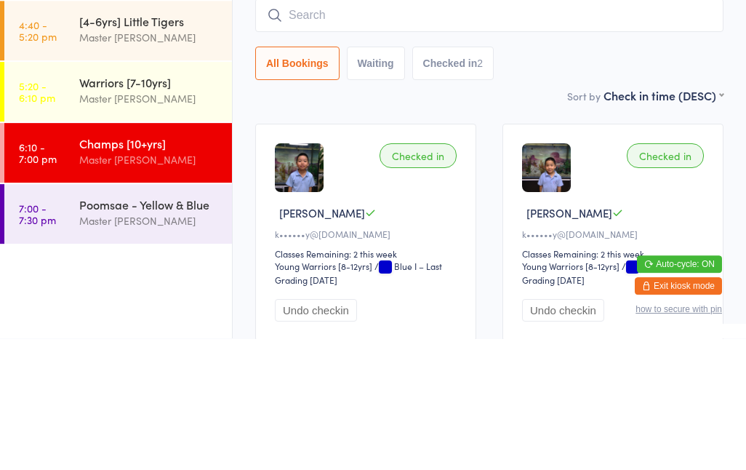
scroll to position [123, 0]
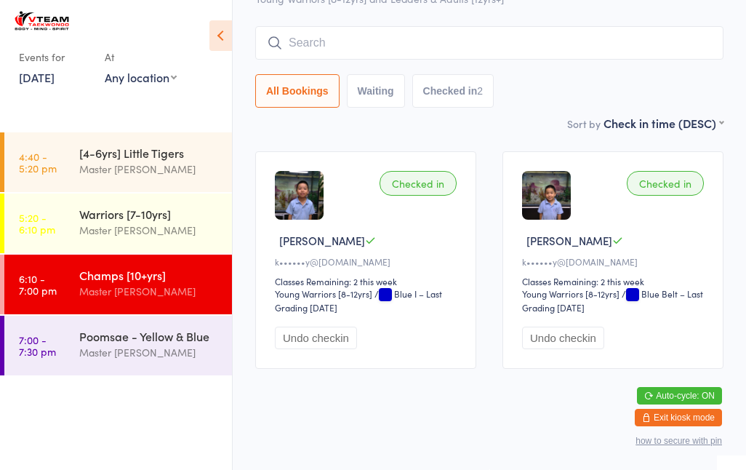
click at [357, 52] on div "All Bookings Waiting Checked in 2" at bounding box center [489, 66] width 469 height 81
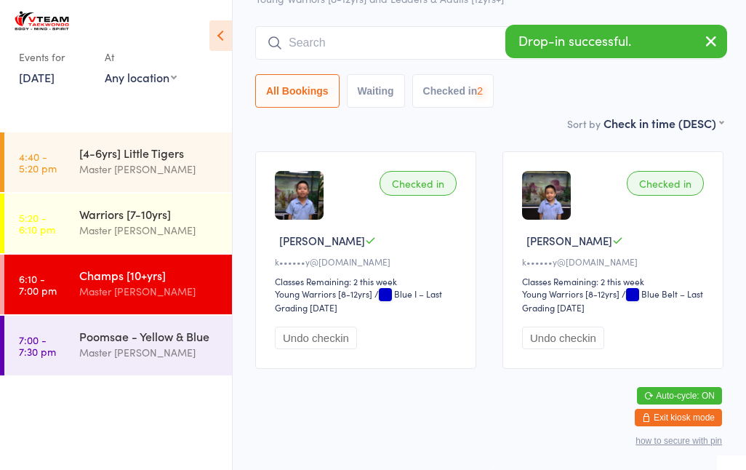
click at [405, 40] on input "search" at bounding box center [489, 42] width 469 height 33
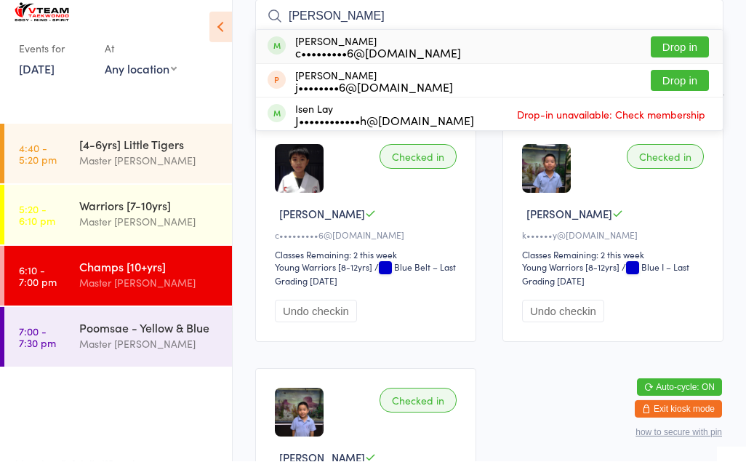
type input "[PERSON_NAME]"
click at [669, 47] on button "Drop in" at bounding box center [680, 55] width 58 height 21
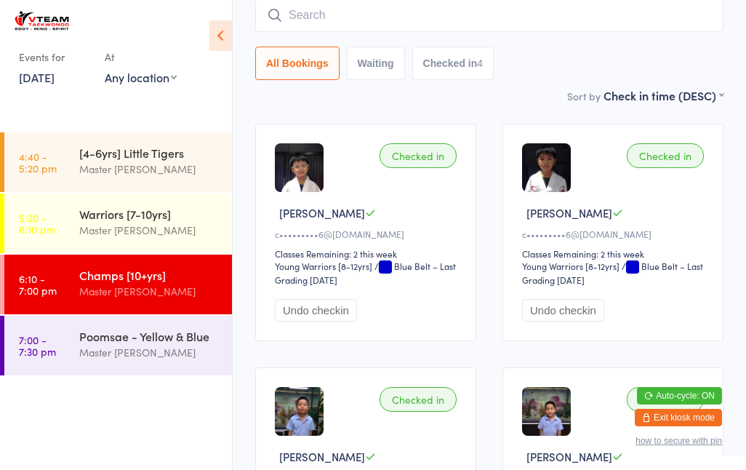
click at [544, 19] on input "search" at bounding box center [489, 15] width 469 height 33
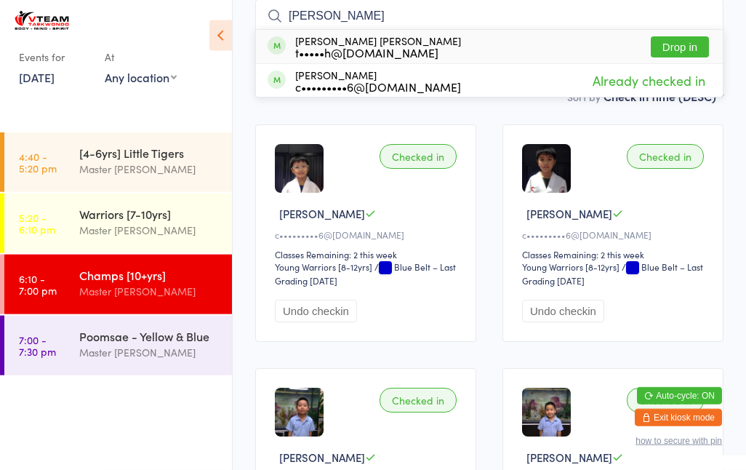
type input "[PERSON_NAME]"
click at [682, 45] on button "Drop in" at bounding box center [680, 46] width 58 height 21
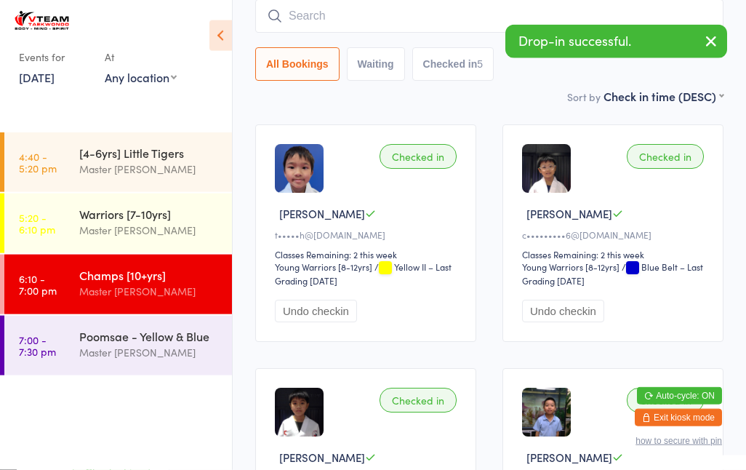
click at [568, 92] on label "Sort by" at bounding box center [584, 96] width 33 height 15
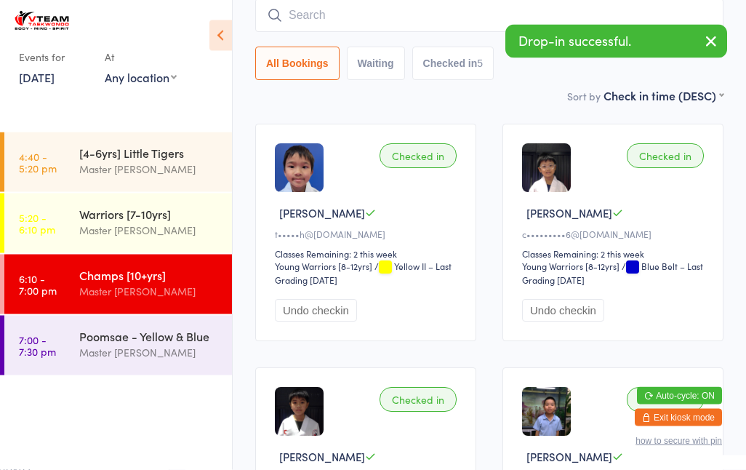
scroll to position [132, 0]
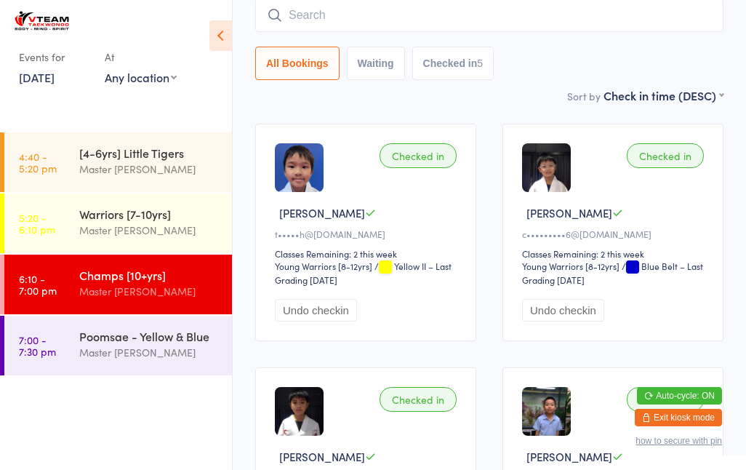
click at [63, 354] on link "7:00 - 7:30 pm Poomsae - Yellow & Blue Master [PERSON_NAME]" at bounding box center [118, 346] width 228 height 60
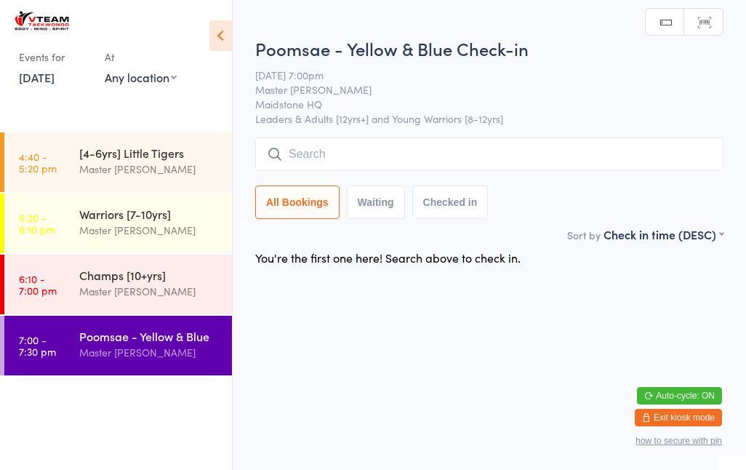
click at [68, 279] on link "6:10 - 7:00 pm Champs [10+yrs] Master [PERSON_NAME]" at bounding box center [118, 285] width 228 height 60
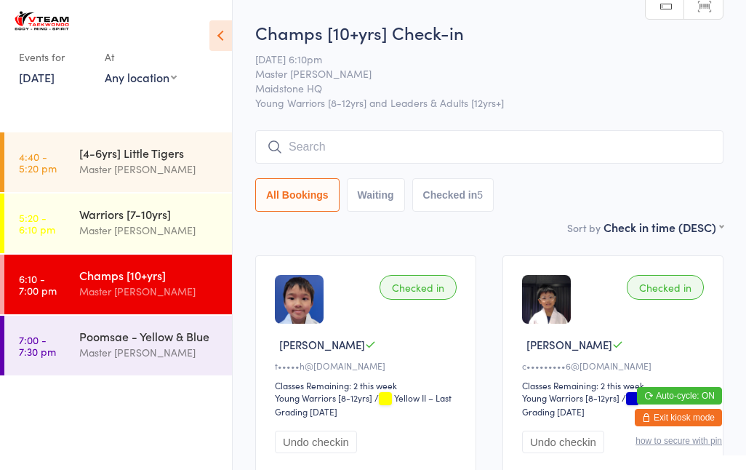
click at [394, 140] on input "search" at bounding box center [489, 146] width 469 height 33
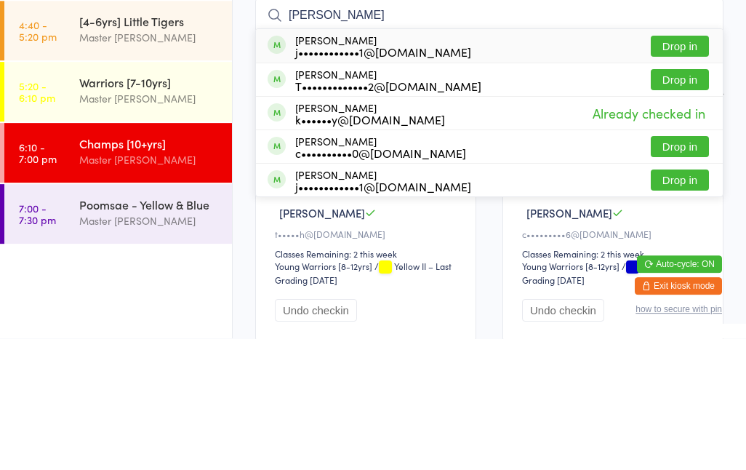
type input "[PERSON_NAME]"
click at [674, 201] on button "Drop in" at bounding box center [680, 211] width 58 height 21
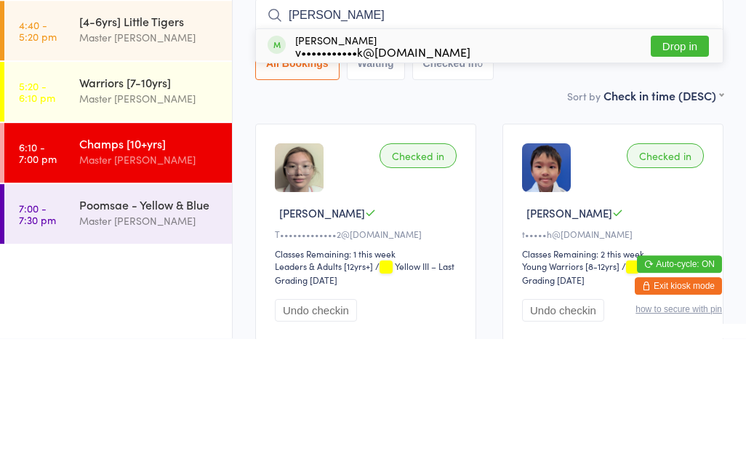
type input "[PERSON_NAME]"
click at [691, 167] on button "Drop in" at bounding box center [680, 177] width 58 height 21
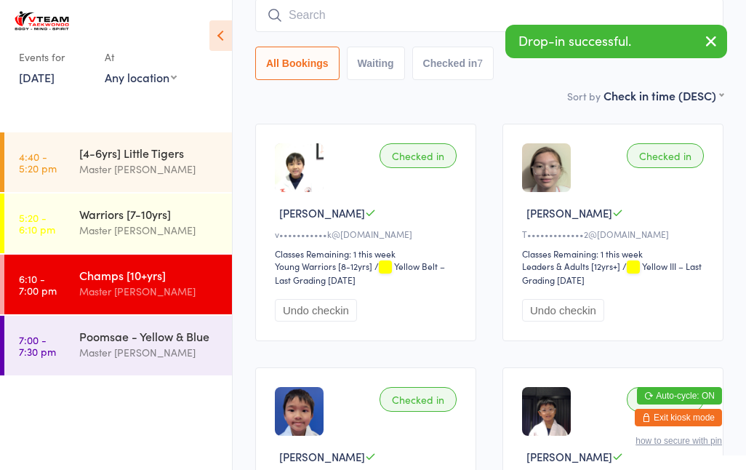
click at [427, 12] on input "search" at bounding box center [489, 15] width 469 height 33
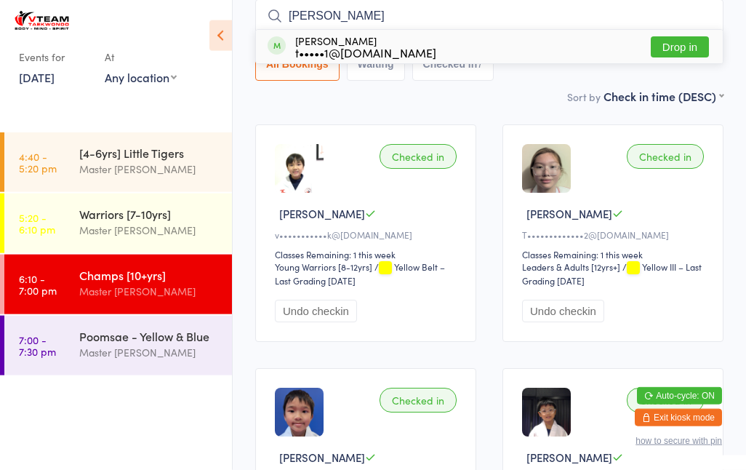
type input "[PERSON_NAME]"
click at [680, 43] on button "Drop in" at bounding box center [680, 46] width 58 height 21
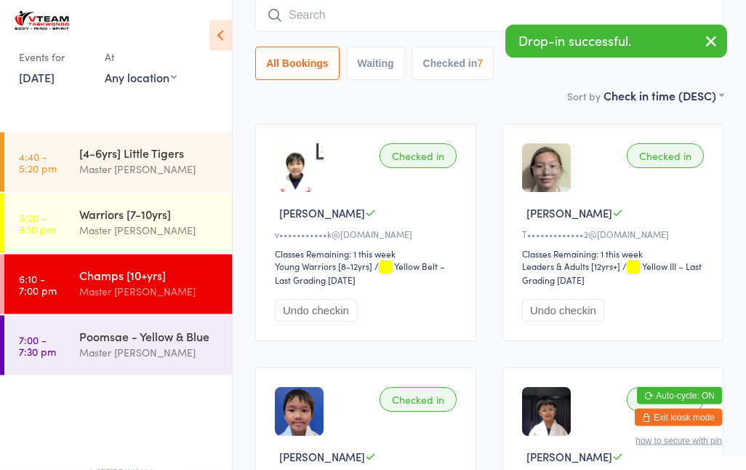
scroll to position [132, 0]
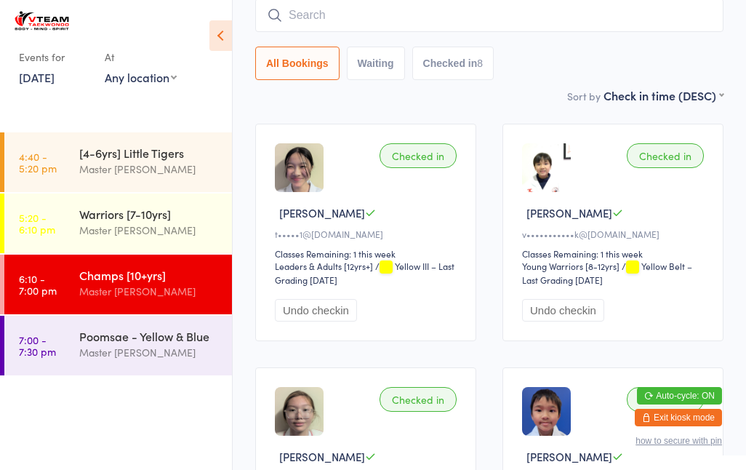
click at [133, 266] on div "Champs [10+yrs] Master [PERSON_NAME]" at bounding box center [155, 283] width 153 height 57
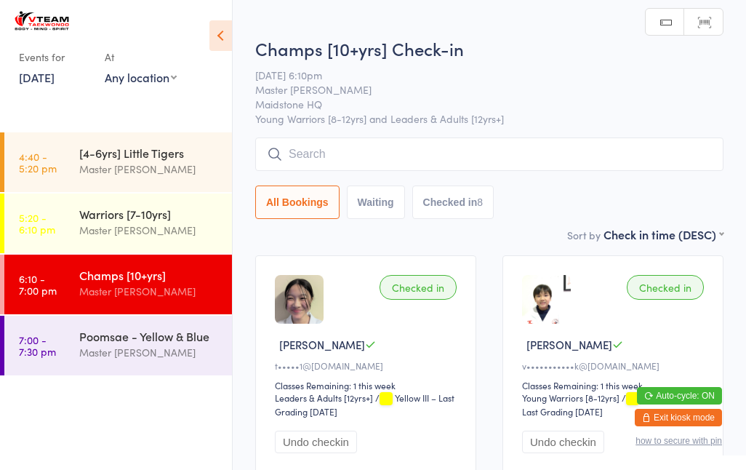
click at [527, 148] on input "search" at bounding box center [489, 154] width 469 height 33
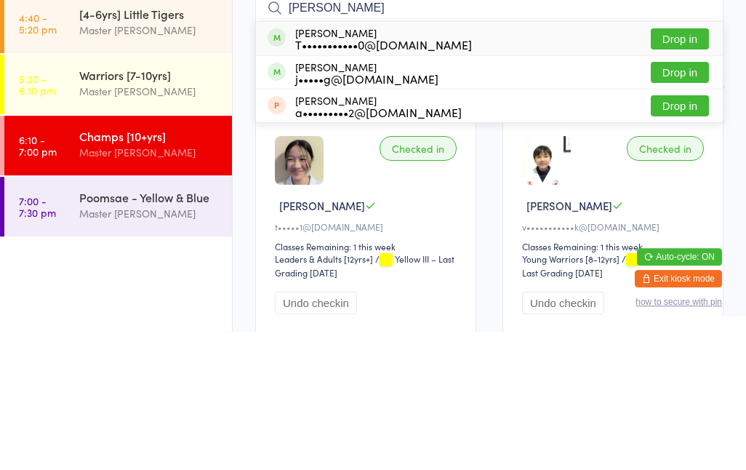
type input "[PERSON_NAME]"
click at [371, 161] on div "[PERSON_NAME] T•••••••••••0@[DOMAIN_NAME] Drop in" at bounding box center [489, 177] width 467 height 33
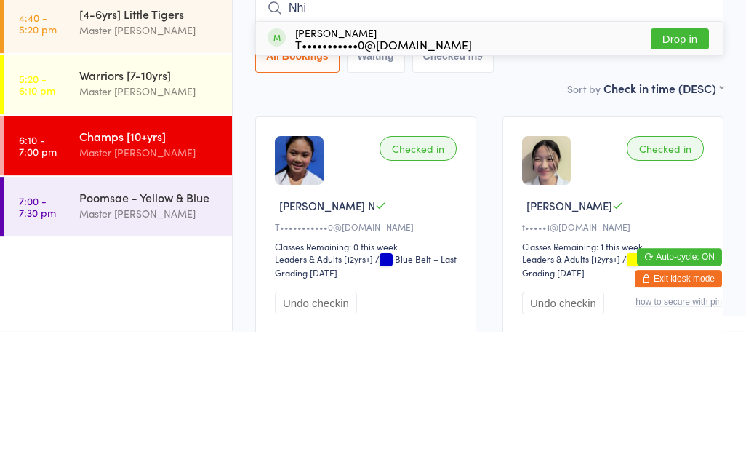
type input "Nhi"
click at [409, 166] on div "[PERSON_NAME] T•••••••••••0@[DOMAIN_NAME]" at bounding box center [383, 177] width 177 height 23
